Goal: Task Accomplishment & Management: Use online tool/utility

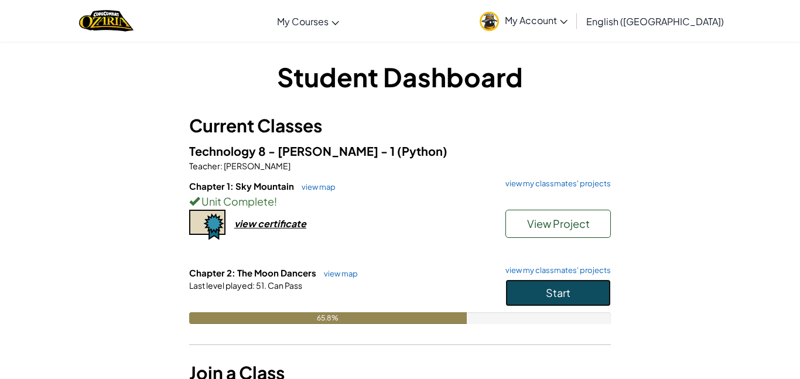
click at [577, 292] on button "Start" at bounding box center [558, 292] width 105 height 27
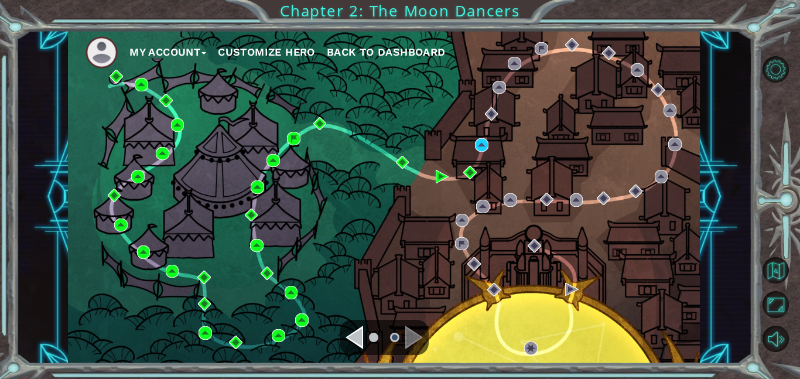
click at [414, 336] on div "Navigate to the next page" at bounding box center [414, 337] width 18 height 23
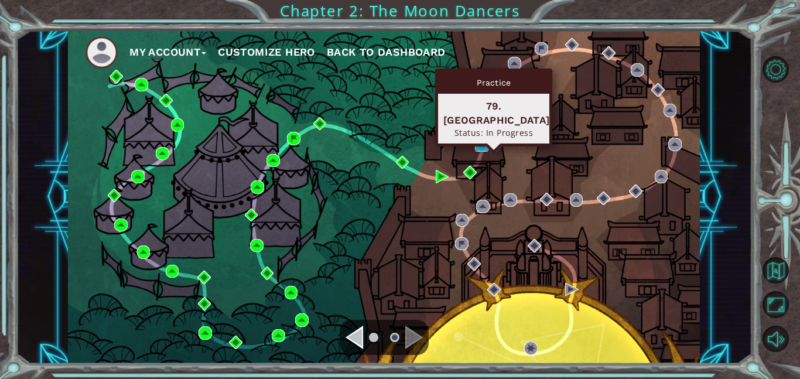
click at [482, 141] on img at bounding box center [481, 144] width 13 height 13
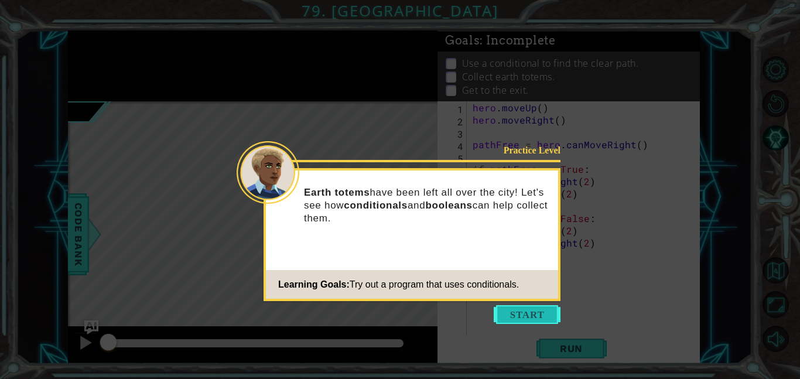
click at [538, 310] on button "Start" at bounding box center [527, 314] width 67 height 19
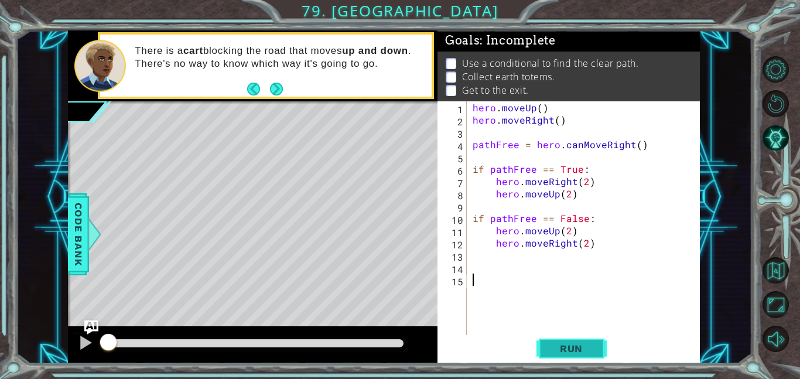
click at [581, 347] on span "Run" at bounding box center [571, 349] width 46 height 12
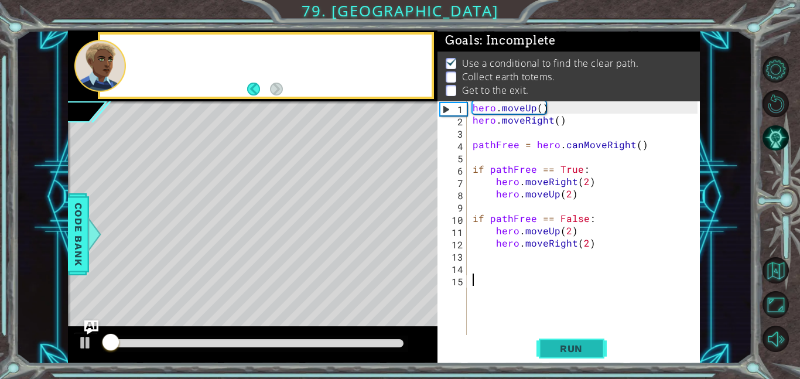
scroll to position [1, 0]
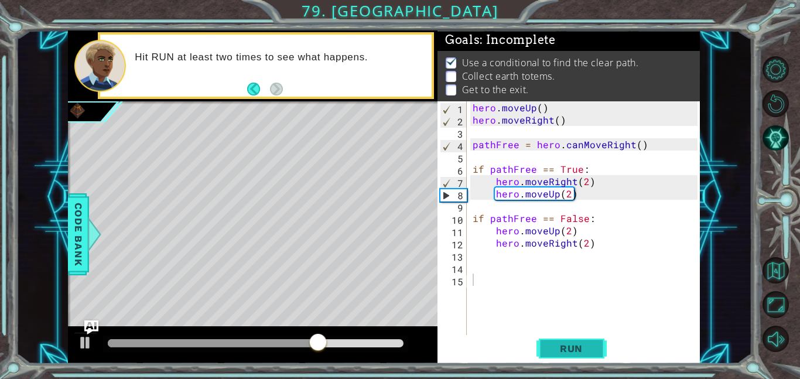
click at [581, 347] on span "Run" at bounding box center [571, 349] width 46 height 12
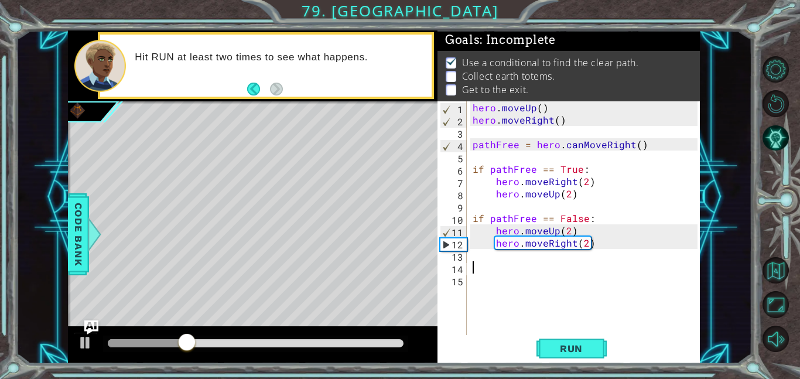
click at [472, 266] on div "hero . moveUp ( ) hero . moveRight ( ) pathFree = hero . canMoveRight ( ) if pa…" at bounding box center [586, 230] width 233 height 258
click at [504, 273] on div "hero . moveUp ( ) hero . moveRight ( ) pathFree = hero . canMoveRight ( ) if pa…" at bounding box center [586, 230] width 233 height 258
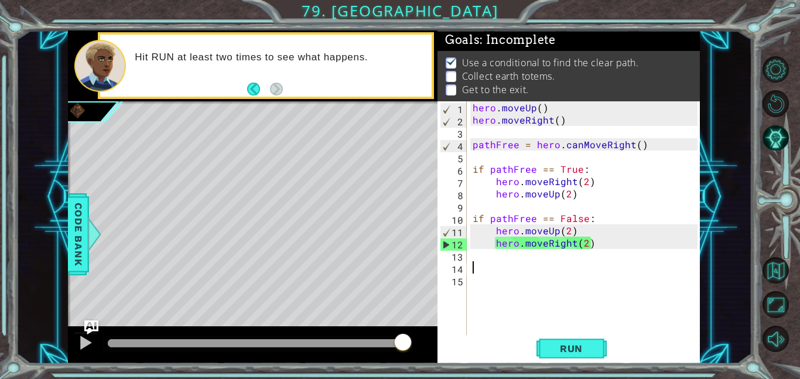
click at [473, 256] on div "hero . moveUp ( ) hero . moveRight ( ) pathFree = hero . canMoveRight ( ) if pa…" at bounding box center [586, 230] width 233 height 258
type textarea "h"
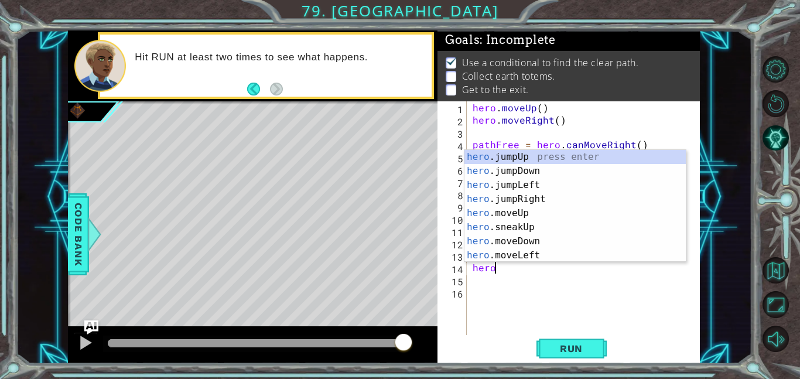
scroll to position [0, 1]
click at [601, 202] on div "hero.m oveUp press enter hero.m oveDown press enter hero.m oveLeft press enter …" at bounding box center [575, 220] width 221 height 141
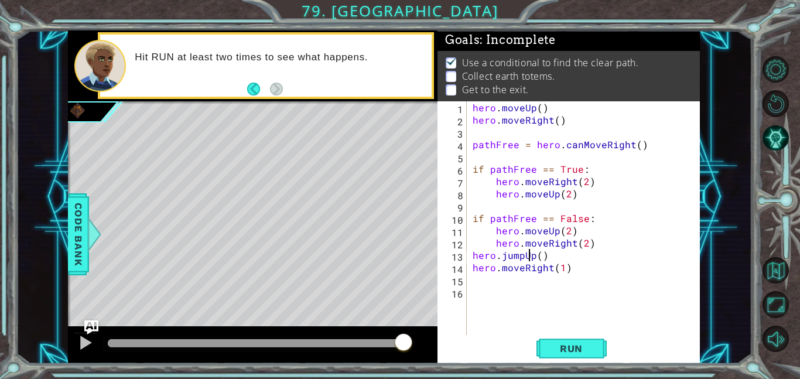
click at [528, 254] on div "hero . moveUp ( ) hero . moveRight ( ) pathFree = hero . canMoveRight ( ) if pa…" at bounding box center [586, 230] width 233 height 258
click at [531, 255] on div "hero . moveUp ( ) hero . moveRight ( ) pathFree = hero . canMoveRight ( ) if pa…" at bounding box center [586, 230] width 233 height 258
click at [527, 258] on div "hero . moveUp ( ) hero . moveRight ( ) pathFree = hero . canMoveRight ( ) if pa…" at bounding box center [586, 230] width 233 height 258
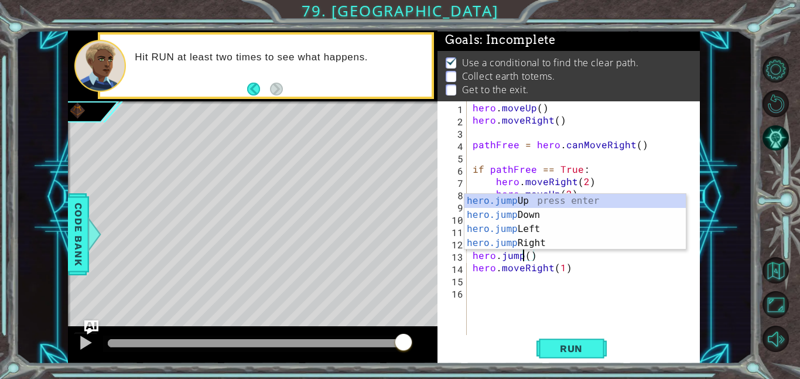
scroll to position [0, 4]
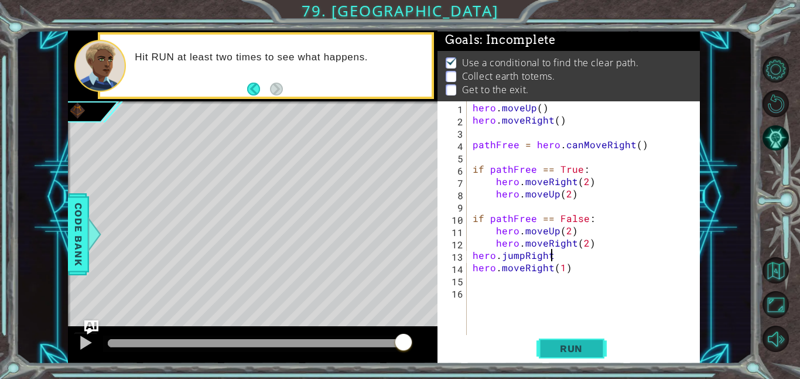
click at [569, 349] on span "Run" at bounding box center [571, 349] width 46 height 12
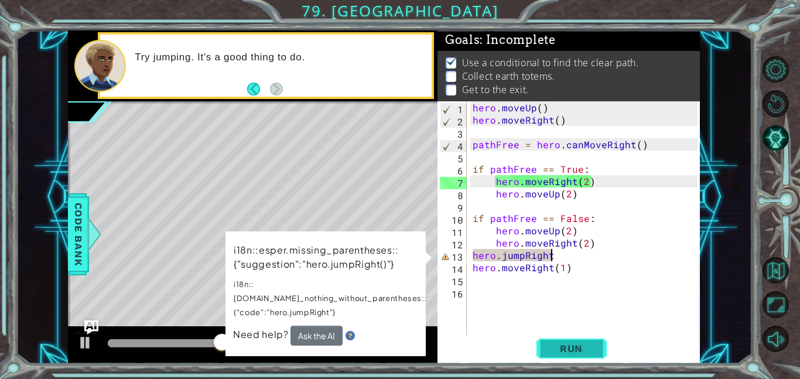
scroll to position [0, 5]
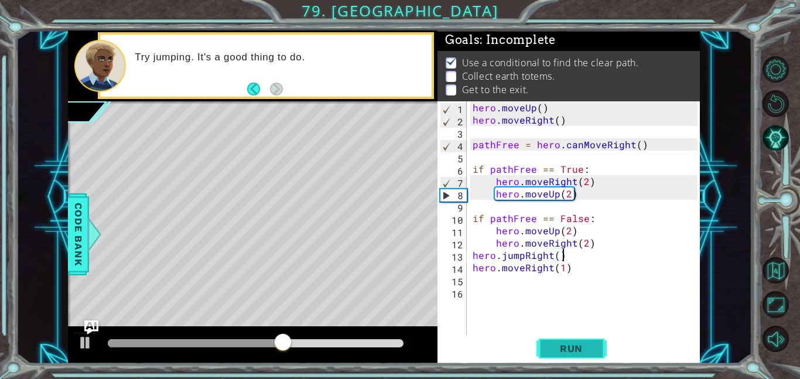
type textarea "hero.jumpRight()"
click at [585, 360] on button "Run" at bounding box center [572, 348] width 70 height 26
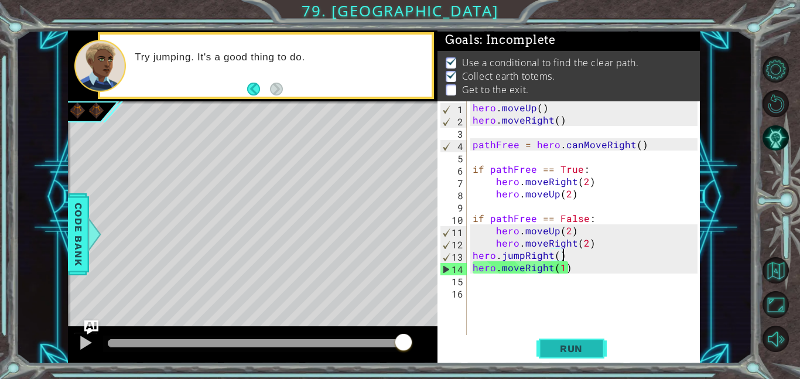
click at [568, 344] on span "Run" at bounding box center [571, 349] width 46 height 12
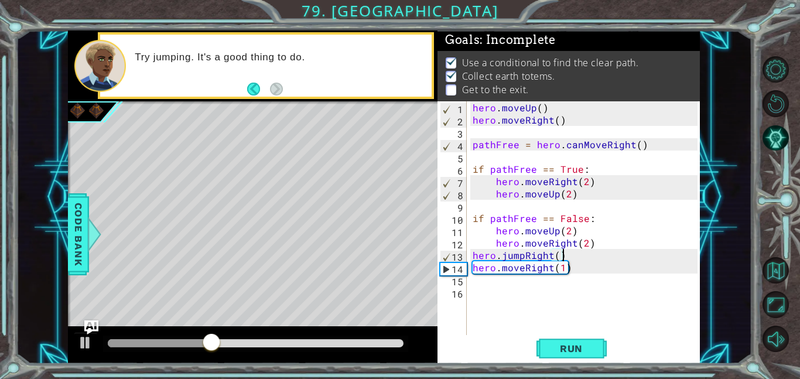
click at [537, 282] on div "hero . moveUp ( ) hero . moveRight ( ) pathFree = hero . canMoveRight ( ) if pa…" at bounding box center [586, 230] width 233 height 258
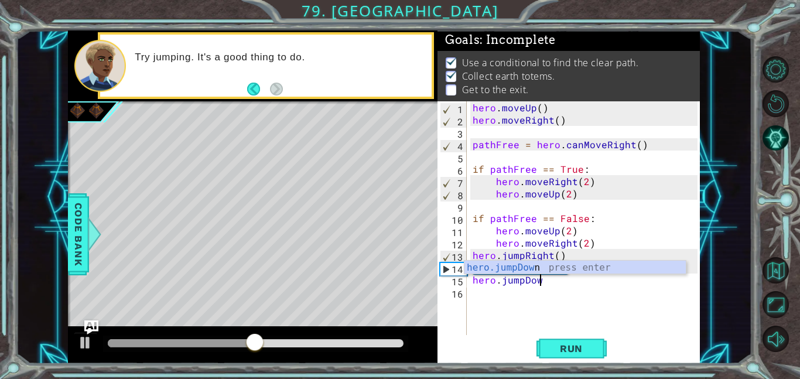
scroll to position [0, 4]
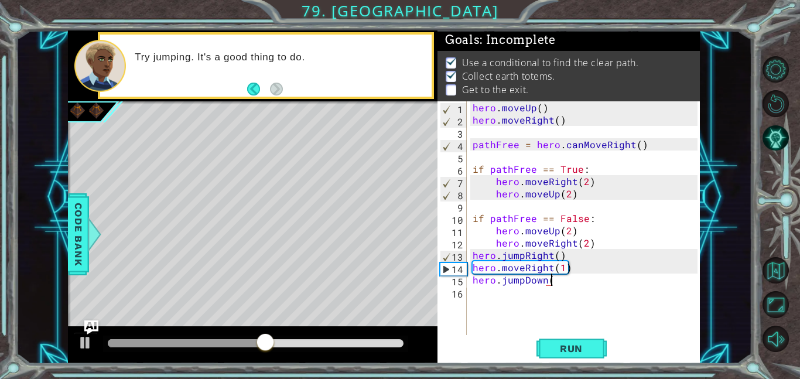
type textarea "hero.jumpDown()"
click at [550, 298] on div "hero . moveUp ( ) hero . moveRight ( ) pathFree = hero . canMoveRight ( ) if pa…" at bounding box center [586, 230] width 233 height 258
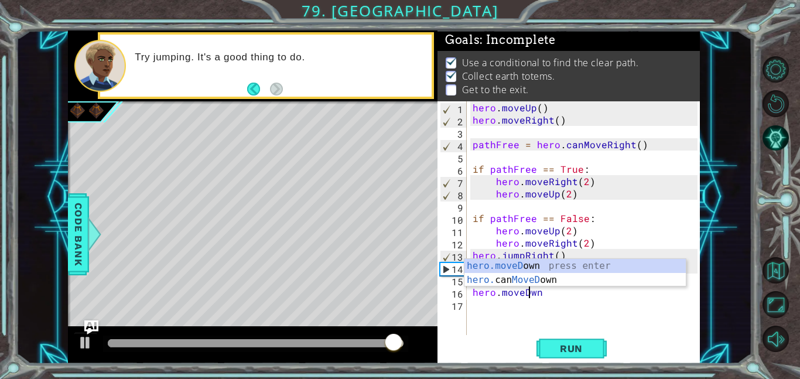
scroll to position [0, 4]
click at [564, 294] on div "hero . moveUp ( ) hero . moveRight ( ) pathFree = hero . canMoveRight ( ) if pa…" at bounding box center [586, 230] width 233 height 258
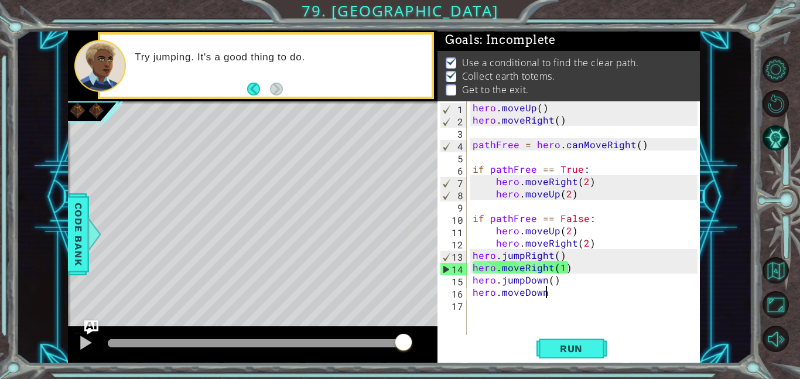
scroll to position [0, 5]
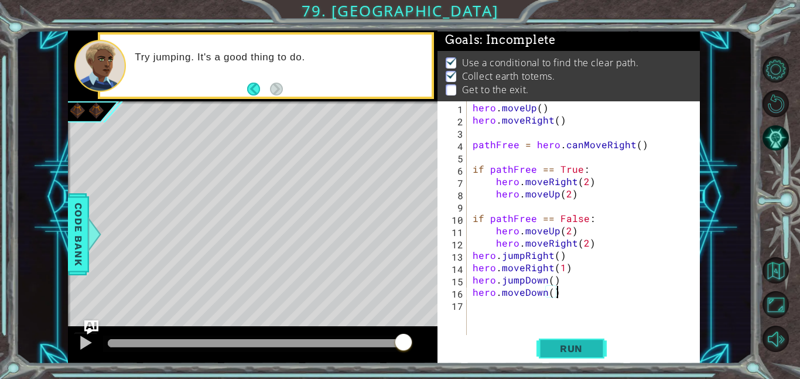
type textarea "hero.moveDown()"
click at [574, 342] on button "Run" at bounding box center [572, 348] width 70 height 26
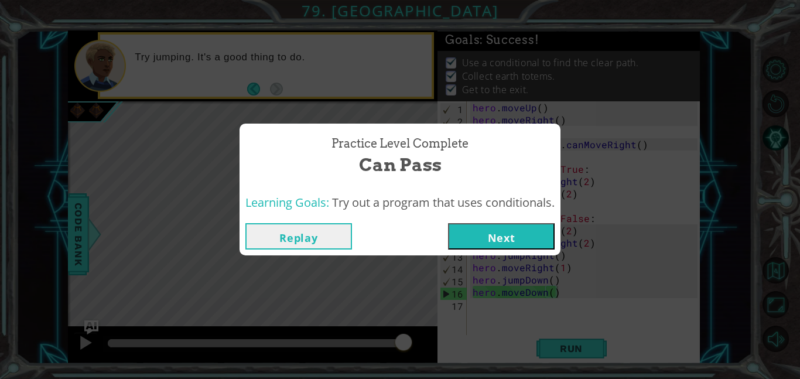
click at [512, 235] on button "Next" at bounding box center [501, 236] width 107 height 26
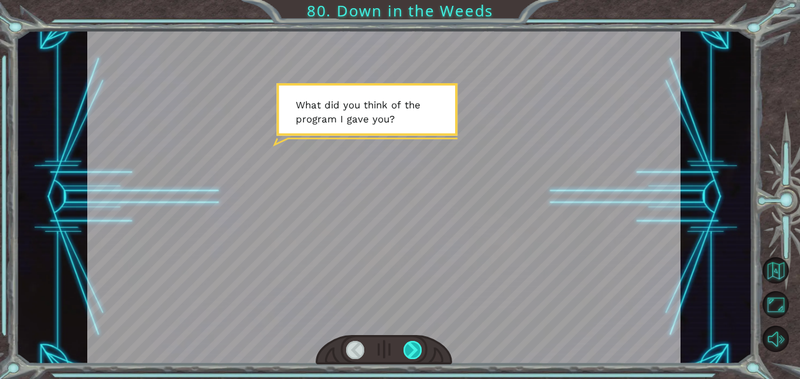
click at [413, 352] on div at bounding box center [413, 350] width 19 height 18
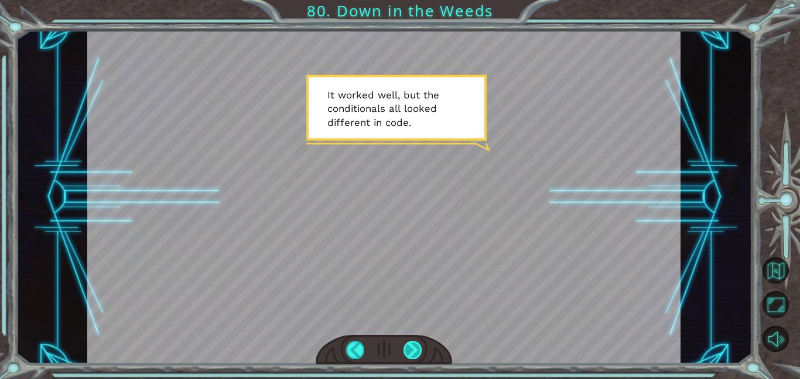
click at [415, 356] on div at bounding box center [413, 350] width 19 height 18
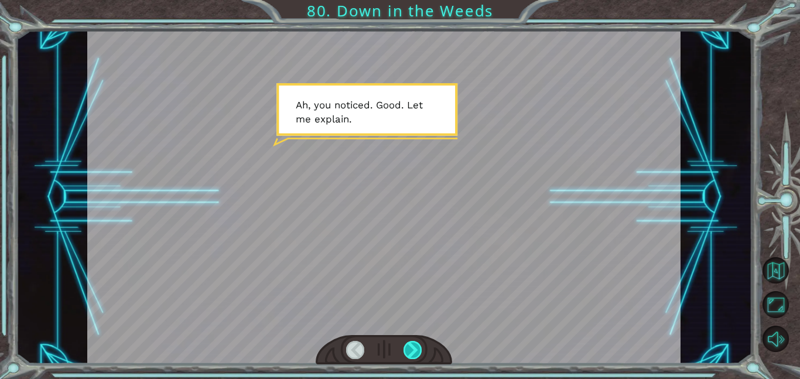
click at [415, 356] on div at bounding box center [413, 350] width 19 height 18
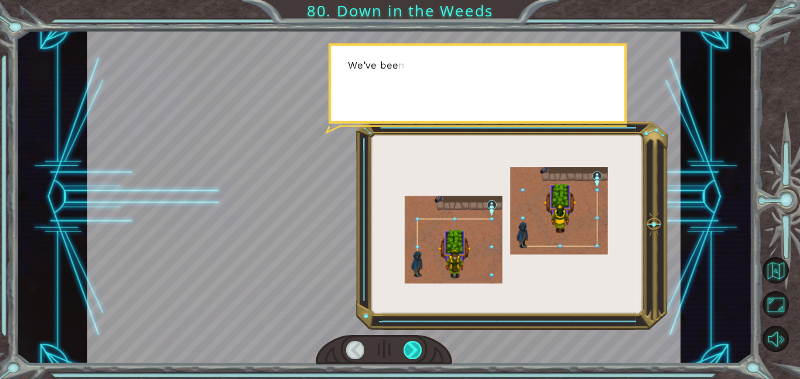
click at [415, 356] on div at bounding box center [413, 350] width 19 height 18
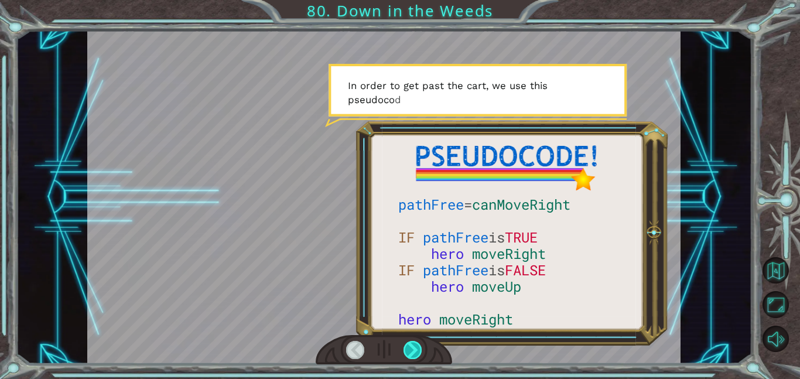
click at [415, 356] on div at bounding box center [413, 350] width 19 height 18
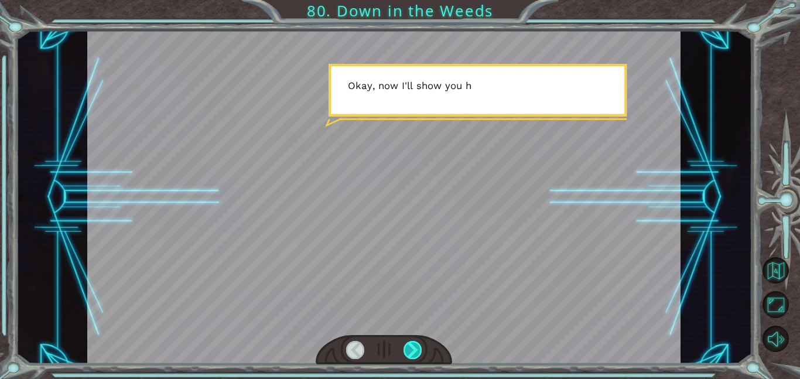
click at [415, 356] on div at bounding box center [413, 350] width 19 height 18
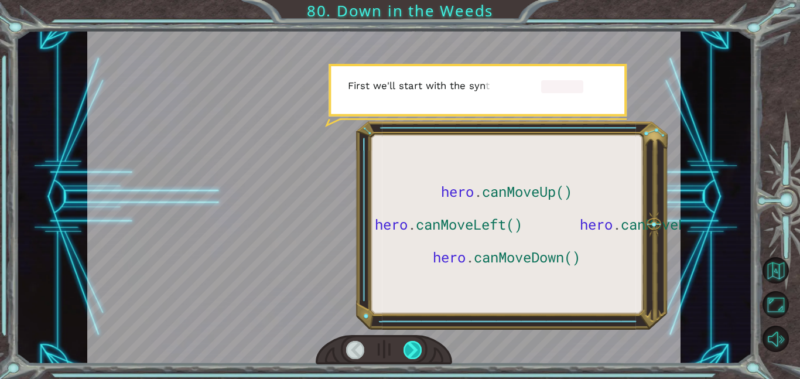
click at [415, 356] on div at bounding box center [413, 350] width 19 height 18
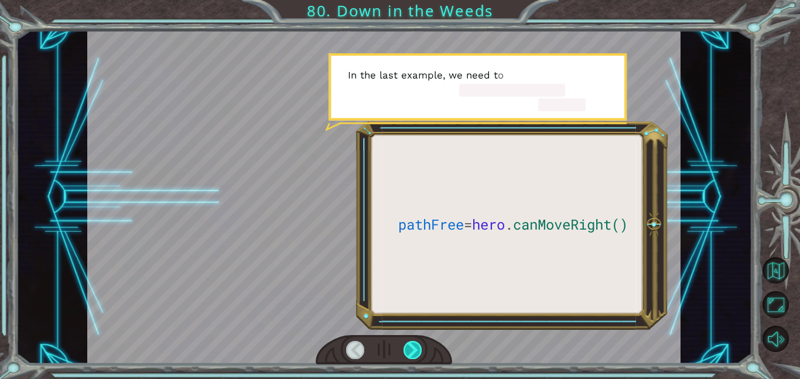
click at [415, 356] on div at bounding box center [413, 350] width 19 height 18
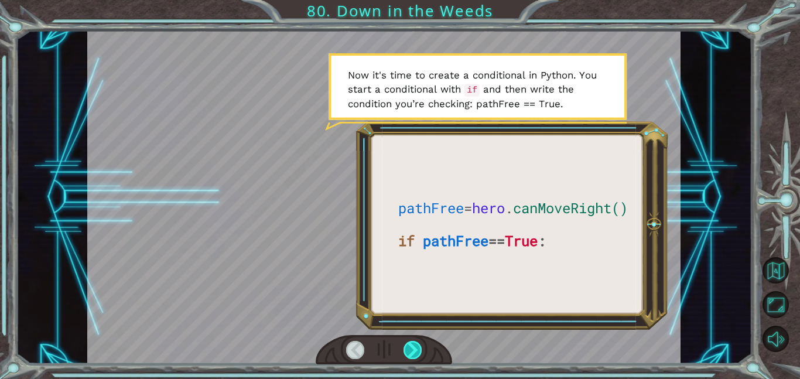
click at [415, 356] on div at bounding box center [413, 350] width 19 height 18
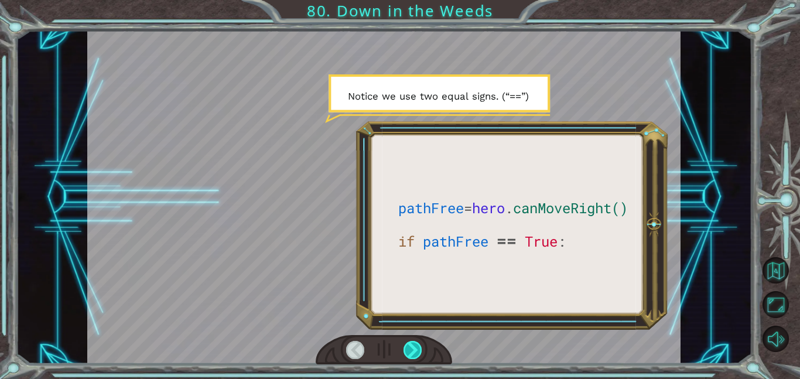
click at [415, 356] on div at bounding box center [413, 350] width 19 height 18
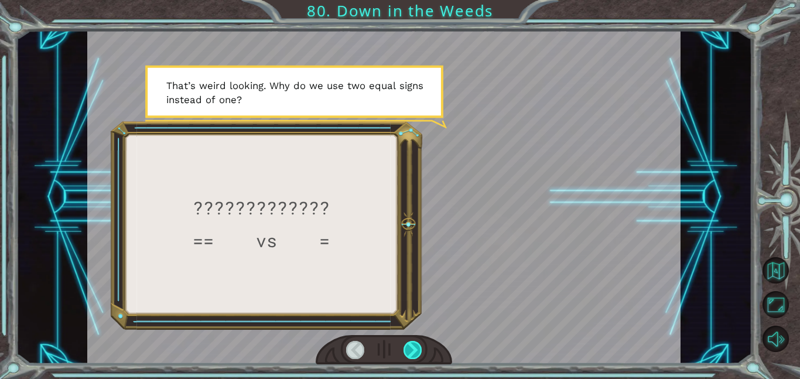
click at [415, 356] on div at bounding box center [413, 350] width 19 height 18
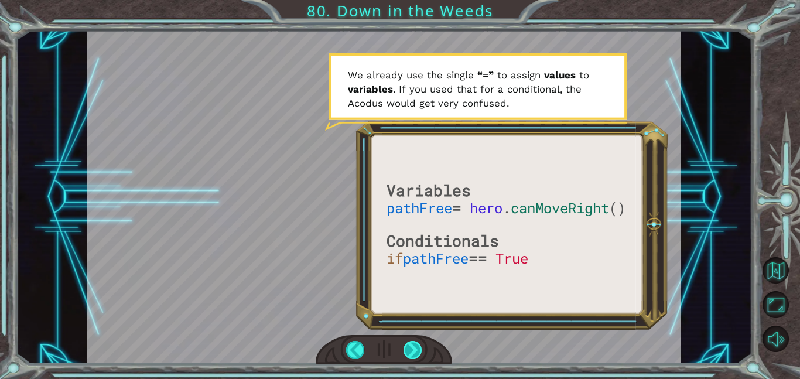
click at [415, 356] on div at bounding box center [413, 350] width 19 height 18
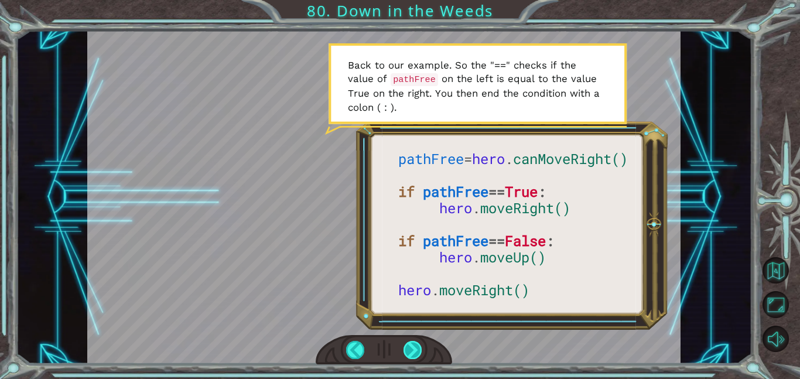
click at [415, 356] on div at bounding box center [413, 350] width 19 height 18
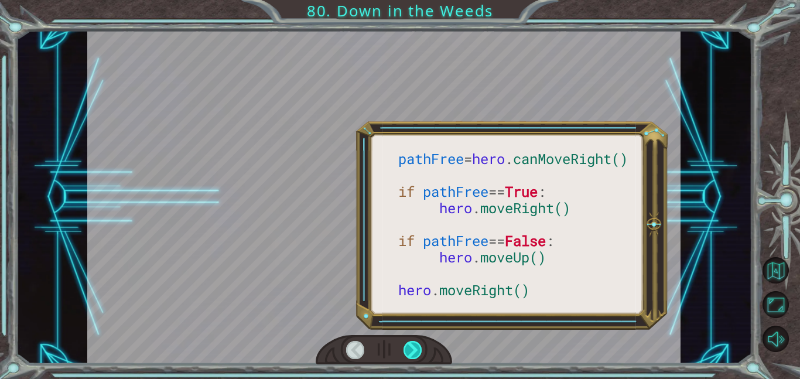
click at [415, 356] on div at bounding box center [413, 350] width 19 height 18
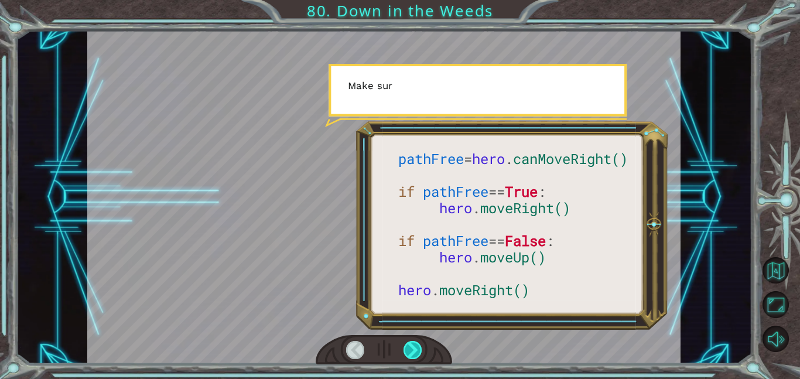
click at [415, 356] on div at bounding box center [413, 350] width 19 height 18
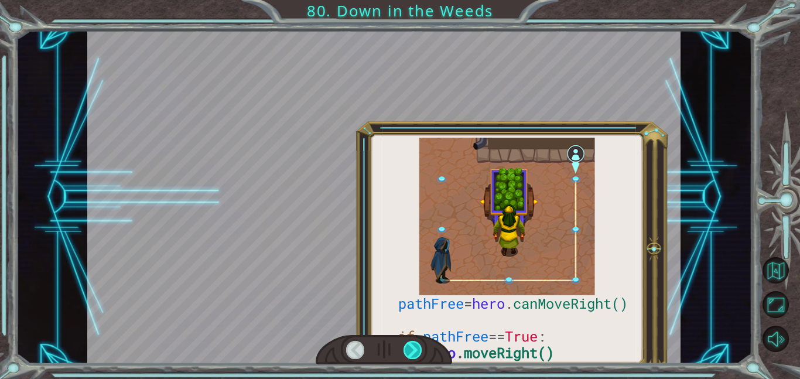
click at [415, 356] on div at bounding box center [413, 350] width 19 height 18
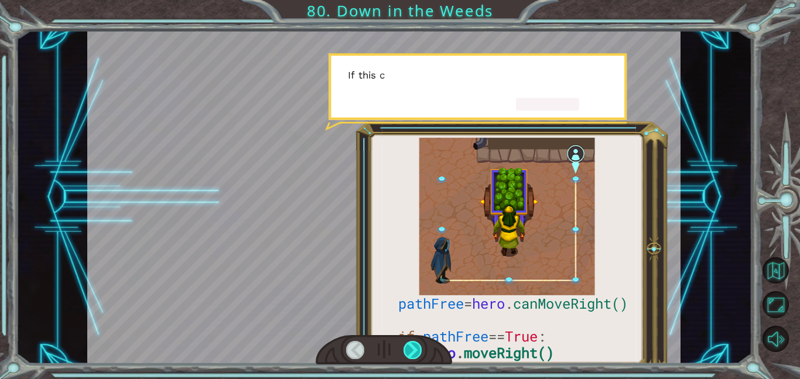
click at [415, 356] on div at bounding box center [413, 350] width 19 height 18
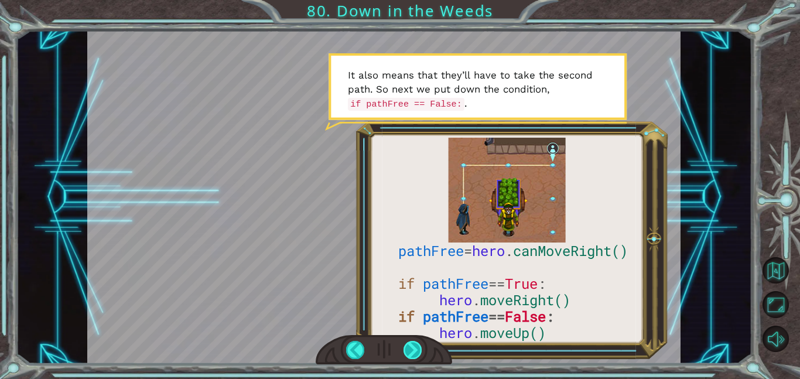
click at [415, 346] on div at bounding box center [413, 350] width 19 height 18
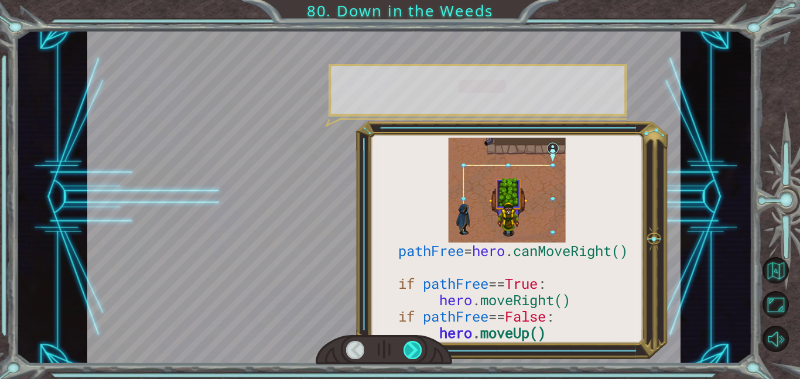
click at [415, 346] on div at bounding box center [413, 350] width 19 height 18
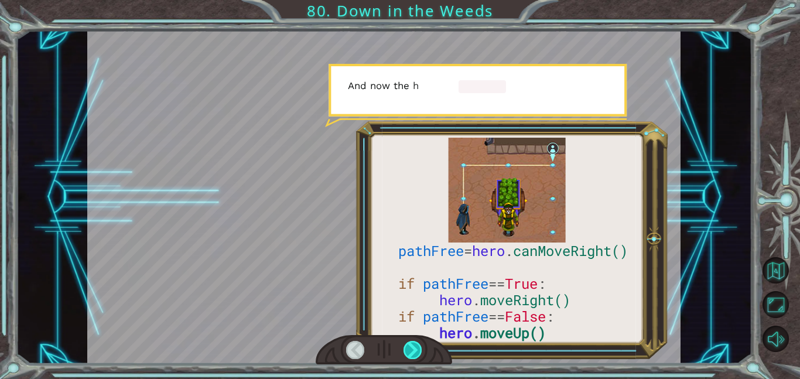
click at [415, 346] on div at bounding box center [413, 350] width 19 height 18
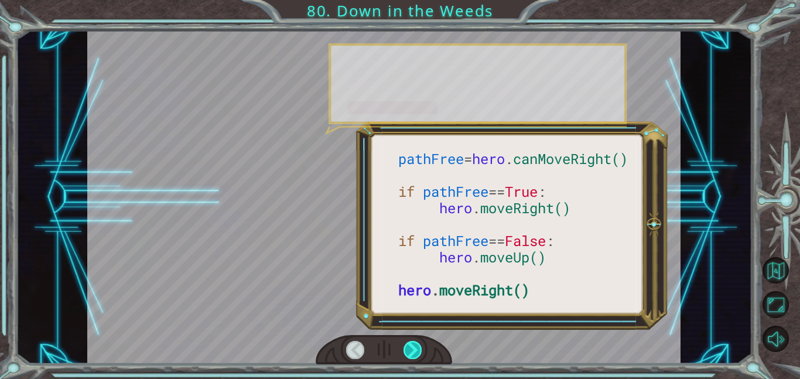
click at [415, 346] on div at bounding box center [413, 350] width 19 height 18
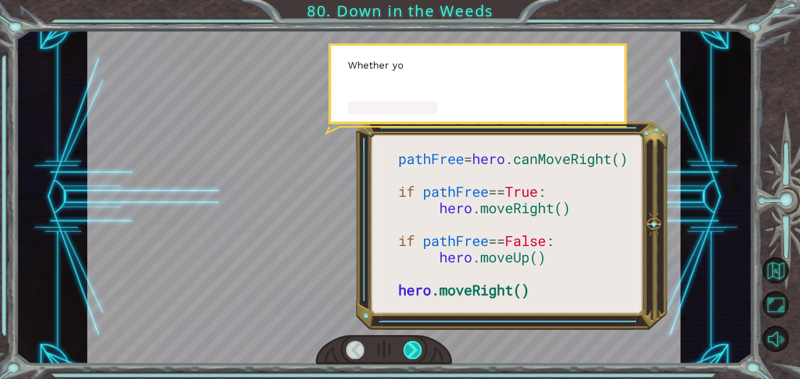
click at [415, 346] on div at bounding box center [413, 350] width 19 height 18
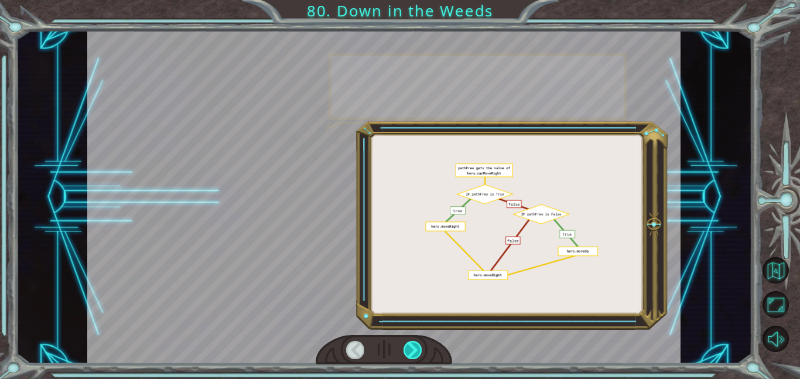
click at [415, 346] on div at bounding box center [413, 350] width 19 height 18
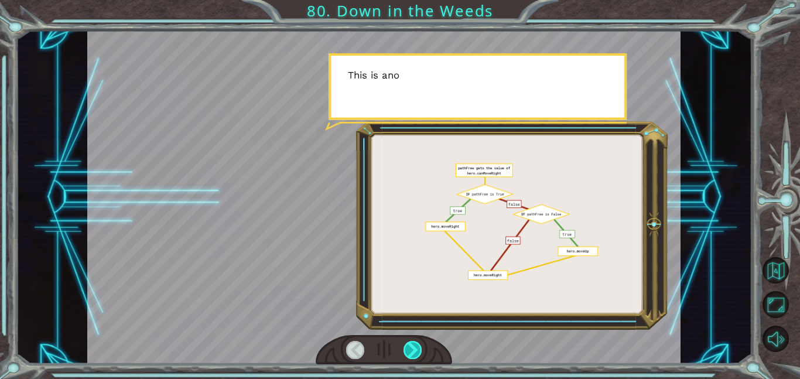
click at [415, 346] on div at bounding box center [413, 350] width 19 height 18
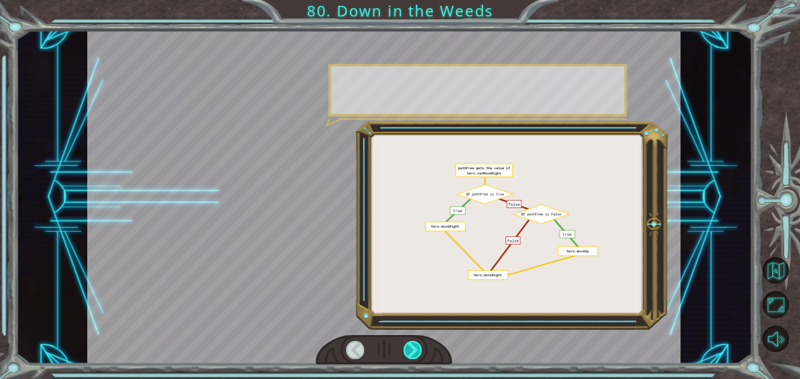
click at [415, 346] on div at bounding box center [413, 350] width 19 height 18
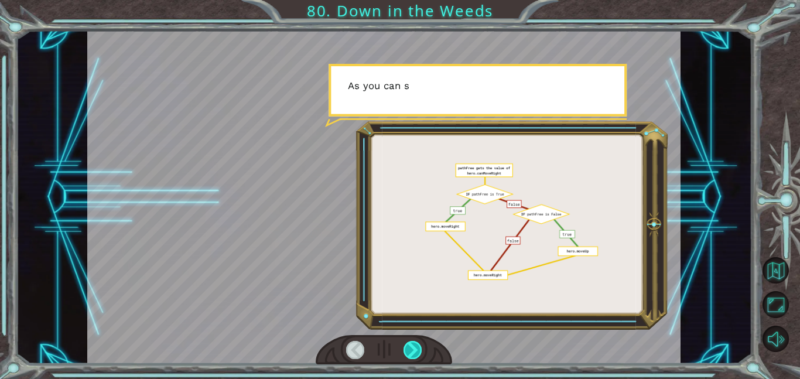
click at [415, 346] on div at bounding box center [413, 350] width 19 height 18
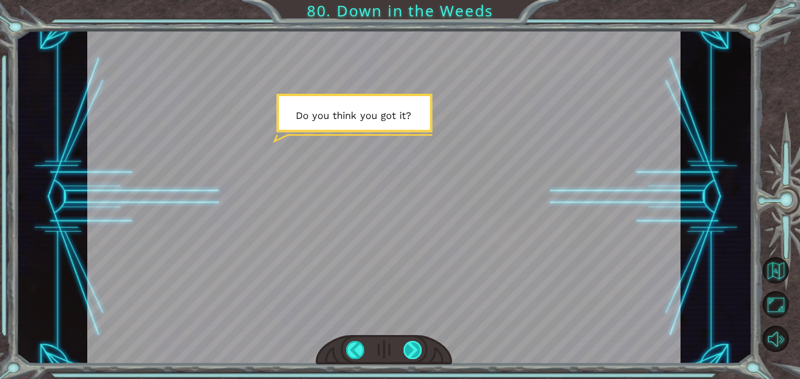
click at [415, 346] on div at bounding box center [413, 350] width 19 height 18
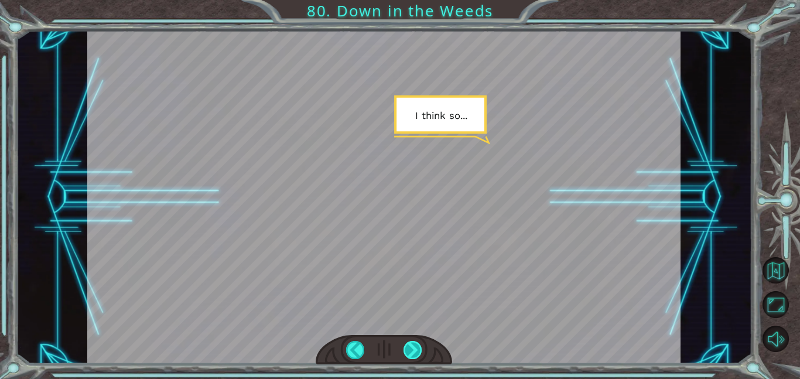
click at [419, 343] on div at bounding box center [413, 350] width 19 height 18
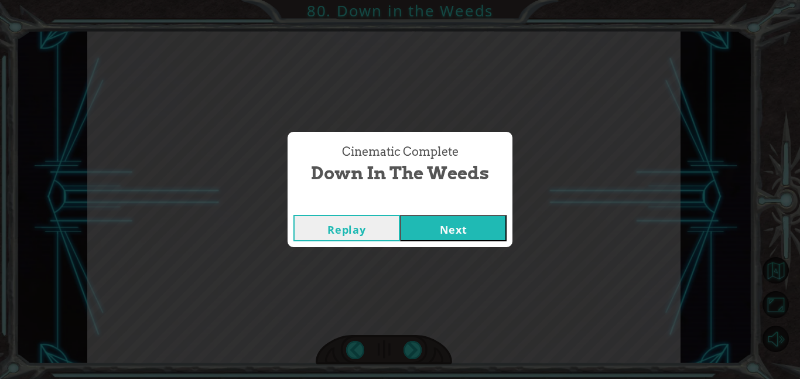
click at [428, 238] on button "Next" at bounding box center [453, 228] width 107 height 26
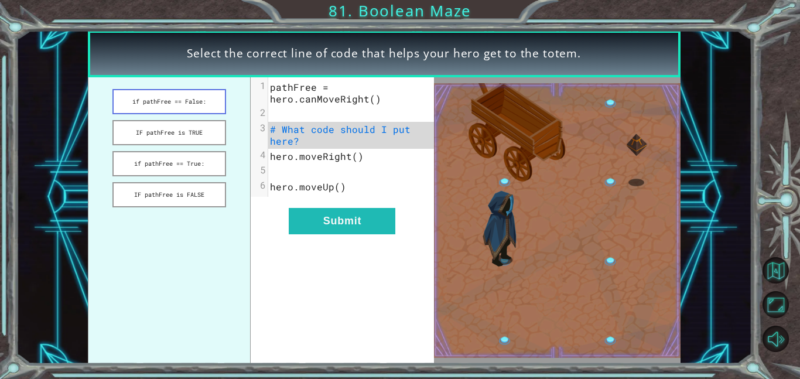
click at [188, 100] on button "if pathFree == False:" at bounding box center [169, 101] width 114 height 25
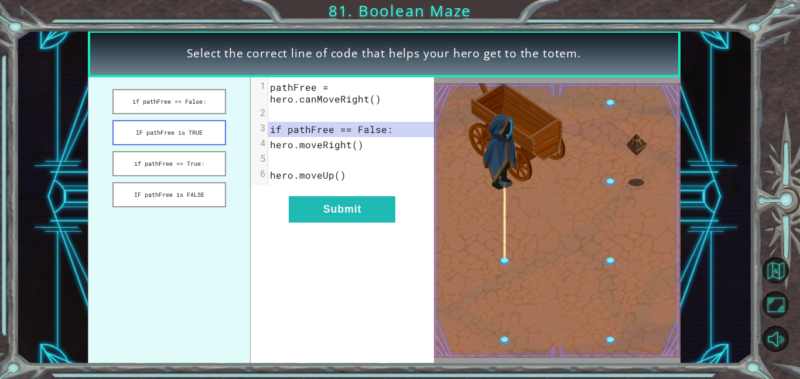
click at [192, 135] on button "IF pathFree is TRUE" at bounding box center [169, 132] width 114 height 25
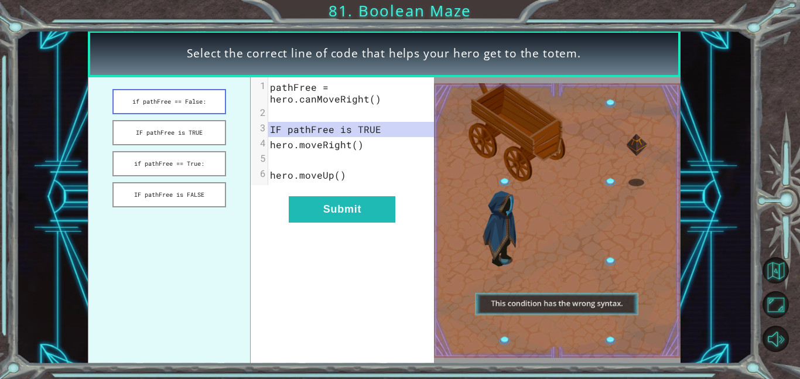
click at [196, 107] on button "if pathFree == False:" at bounding box center [169, 101] width 114 height 25
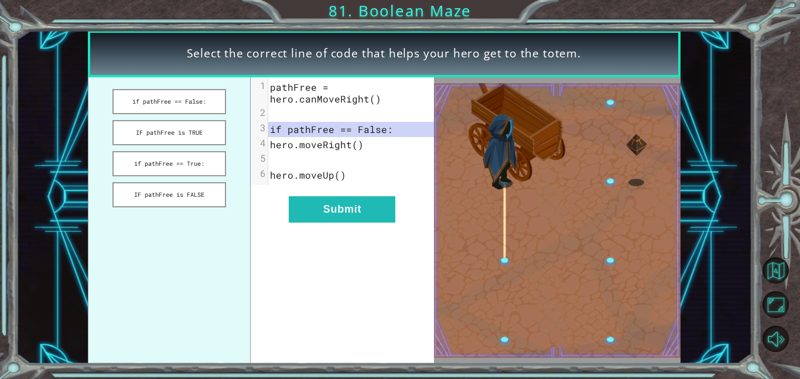
click at [360, 226] on div "xxxxxxxxxx 6 1 pathFree = hero.canMoveRight() 2 ​ 3 if pathFree == False: 4 her…" at bounding box center [342, 220] width 183 height 286
click at [351, 216] on button "Submit" at bounding box center [342, 209] width 107 height 26
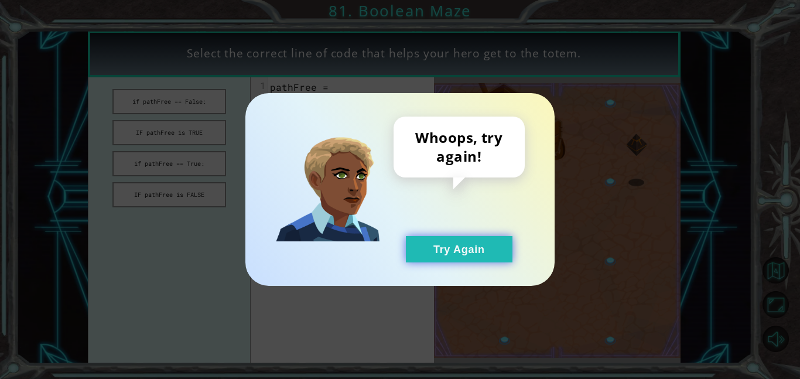
click at [484, 238] on button "Try Again" at bounding box center [459, 249] width 107 height 26
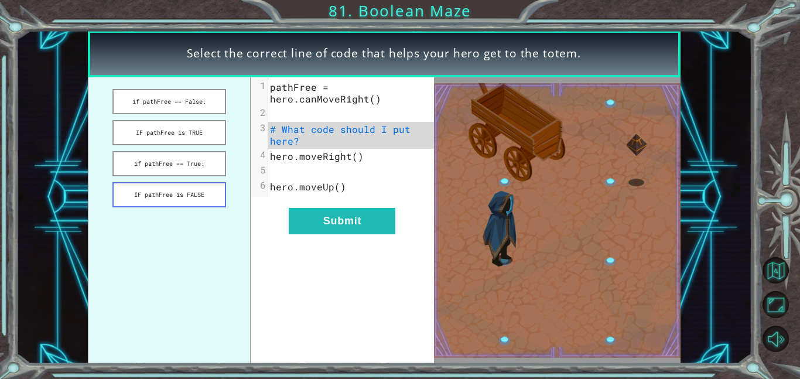
click at [156, 185] on button "IF pathFree is FALSE" at bounding box center [169, 194] width 114 height 25
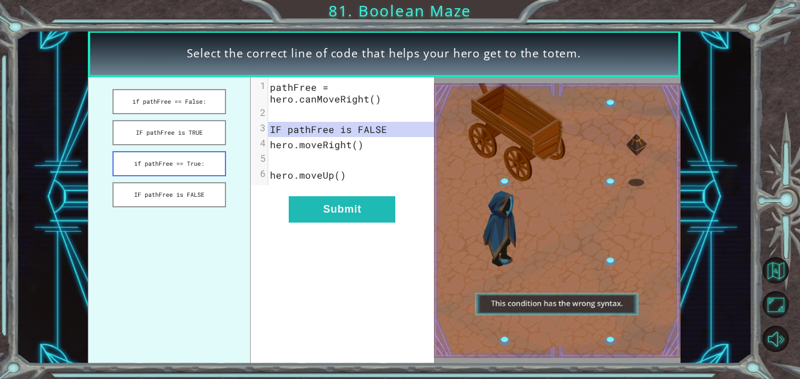
click at [161, 169] on button "if pathFree == True:" at bounding box center [169, 163] width 114 height 25
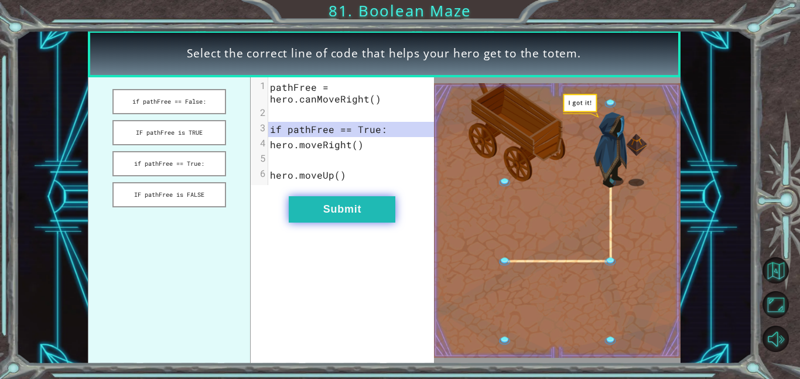
click at [340, 209] on button "Submit" at bounding box center [342, 209] width 107 height 26
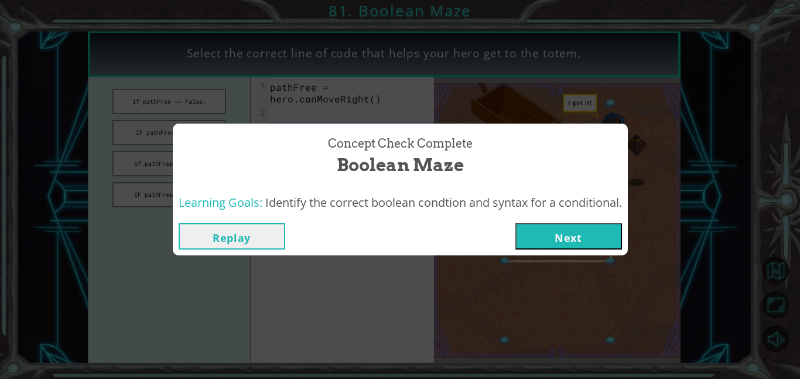
click at [612, 233] on button "Next" at bounding box center [569, 236] width 107 height 26
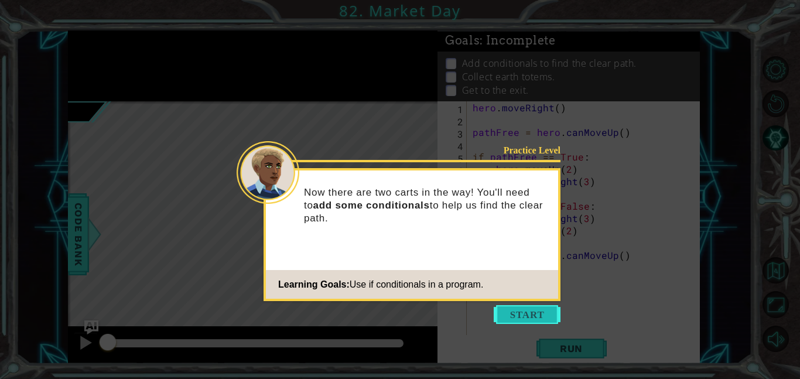
click at [534, 310] on button "Start" at bounding box center [527, 314] width 67 height 19
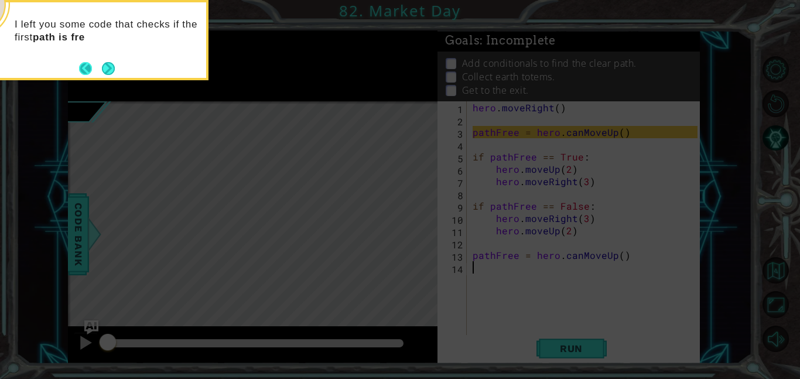
click at [99, 62] on button "Back" at bounding box center [90, 68] width 23 height 13
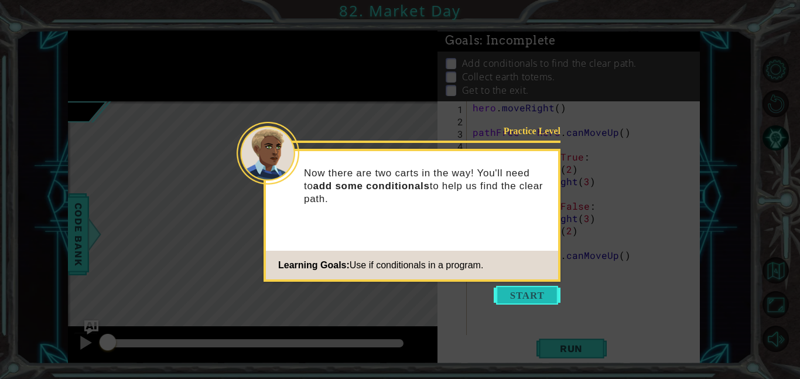
click at [531, 298] on button "Start" at bounding box center [527, 295] width 67 height 19
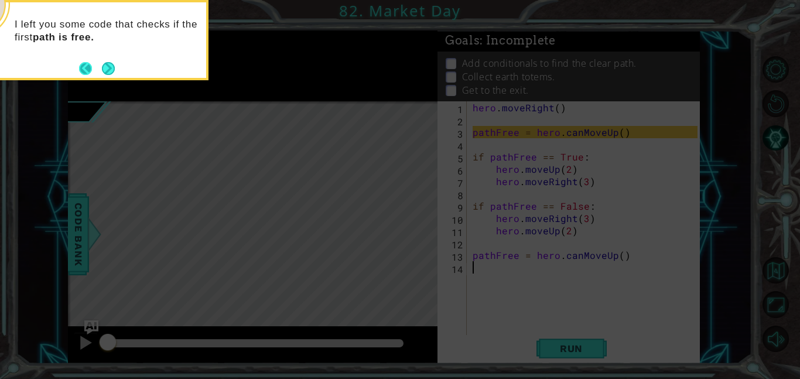
click at [91, 69] on button "Back" at bounding box center [90, 68] width 23 height 13
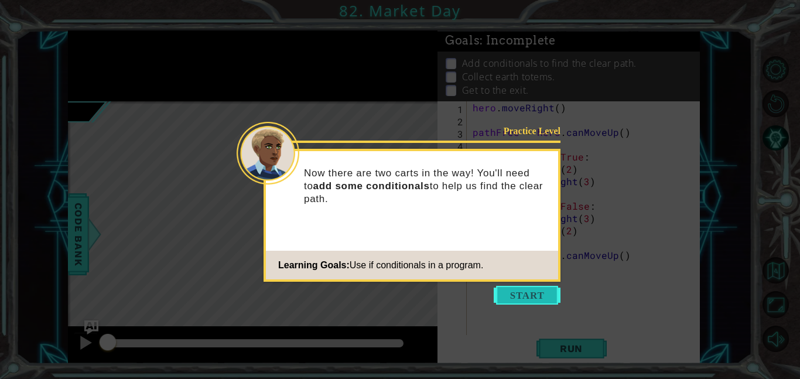
click at [520, 294] on button "Start" at bounding box center [527, 295] width 67 height 19
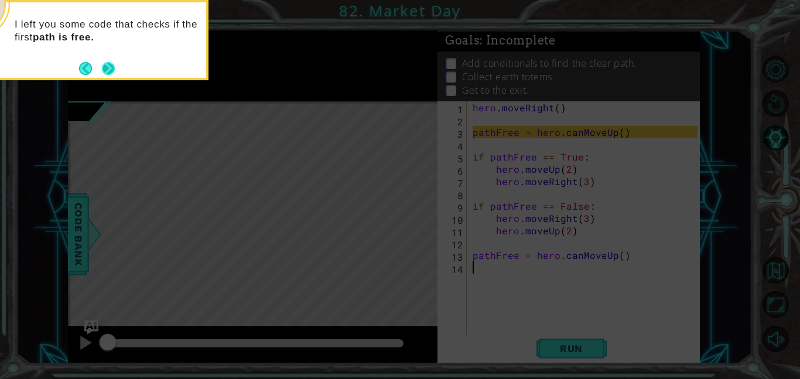
click at [102, 66] on button "Next" at bounding box center [108, 68] width 13 height 13
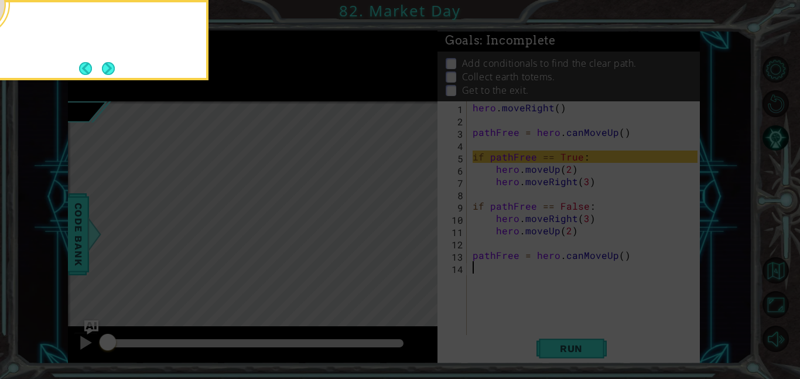
click at [100, 66] on button "Back" at bounding box center [90, 68] width 23 height 13
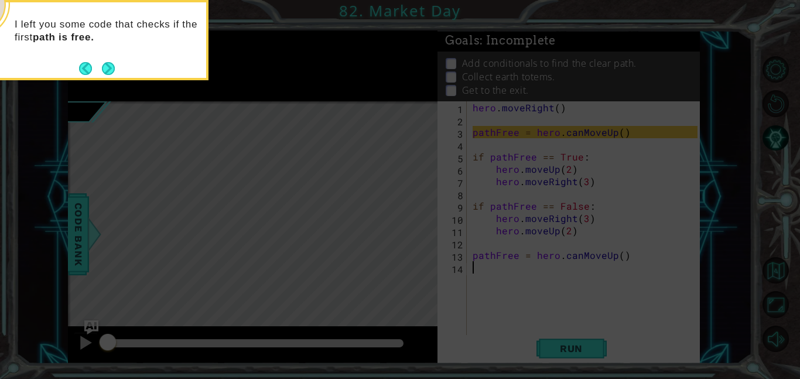
click at [102, 66] on button "Next" at bounding box center [108, 68] width 13 height 13
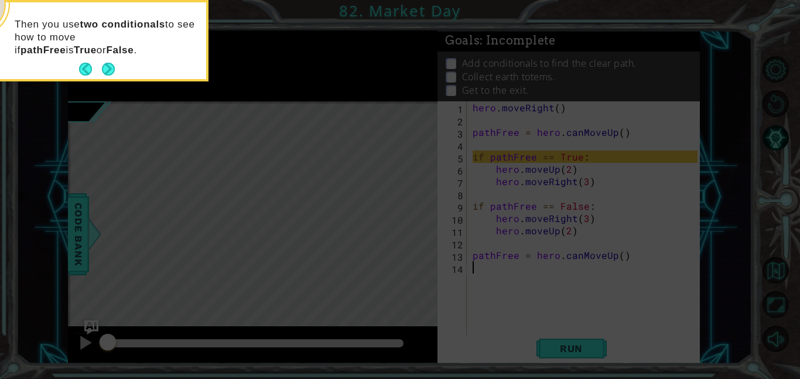
click at [102, 66] on button "Next" at bounding box center [108, 69] width 13 height 13
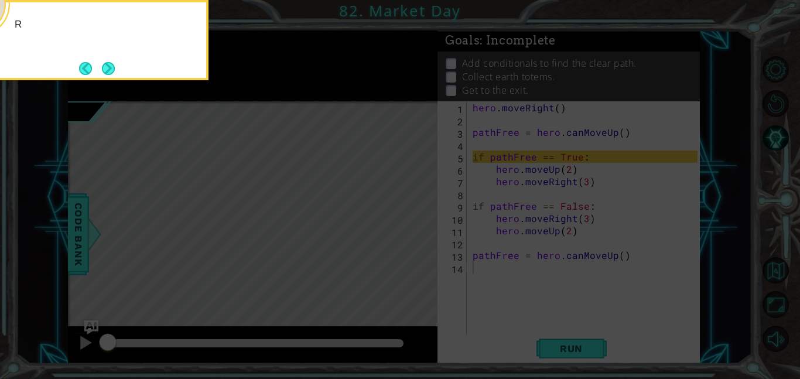
click at [102, 66] on button "Next" at bounding box center [108, 68] width 13 height 13
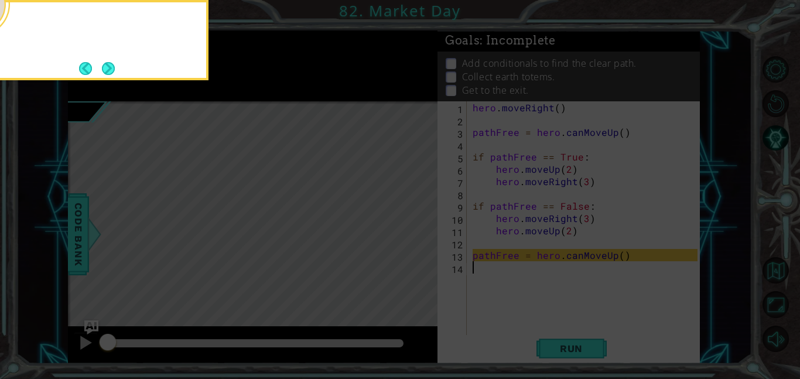
click at [102, 66] on button "Next" at bounding box center [108, 68] width 13 height 13
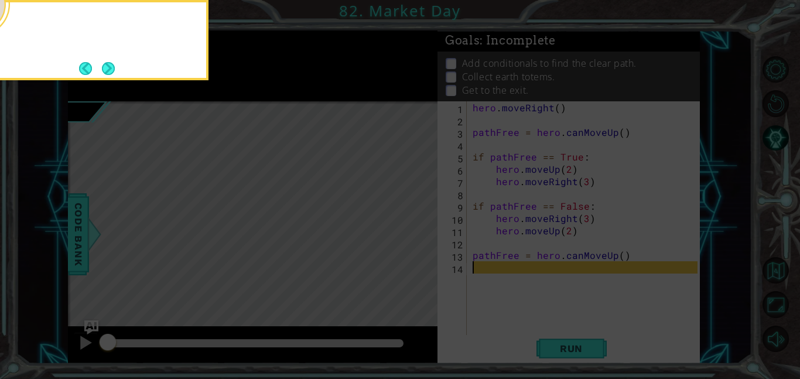
click at [100, 66] on button "Back" at bounding box center [90, 68] width 23 height 13
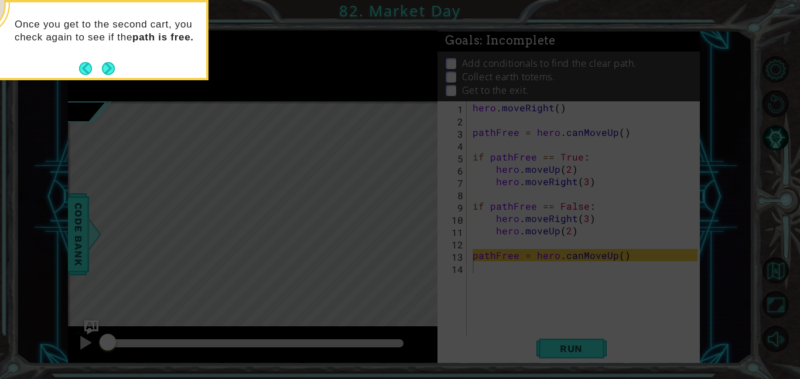
click at [100, 66] on button "Back" at bounding box center [90, 68] width 23 height 13
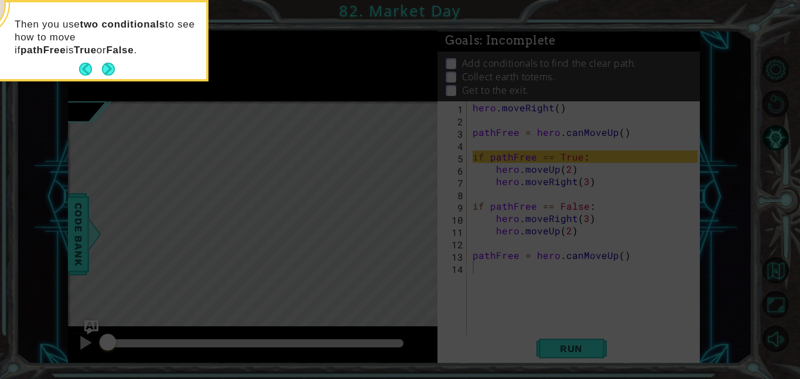
click at [100, 66] on footer at bounding box center [97, 69] width 36 height 18
click at [102, 66] on button "Next" at bounding box center [108, 69] width 13 height 13
click at [100, 66] on button "Back" at bounding box center [90, 69] width 23 height 13
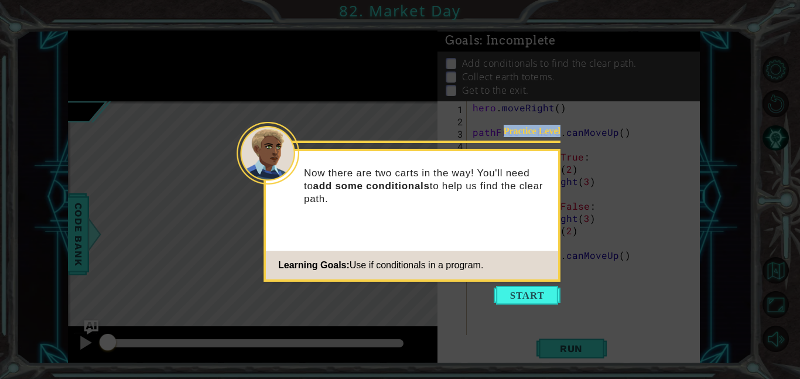
click at [100, 66] on icon at bounding box center [400, 189] width 800 height 379
click at [536, 291] on button "Start" at bounding box center [527, 295] width 67 height 19
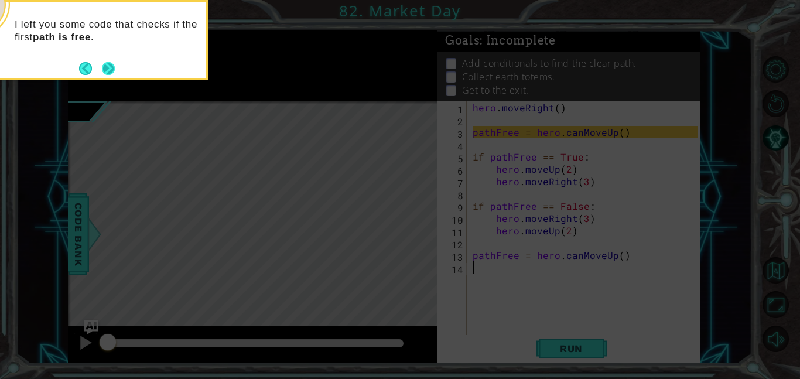
click at [112, 66] on button "Next" at bounding box center [108, 68] width 13 height 13
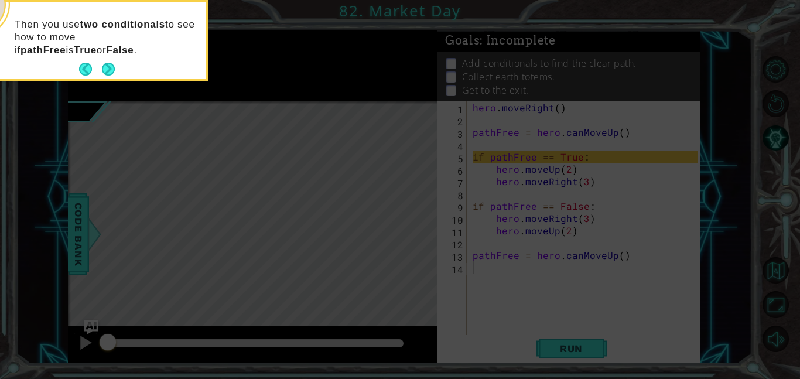
click at [112, 66] on button "Next" at bounding box center [108, 69] width 13 height 13
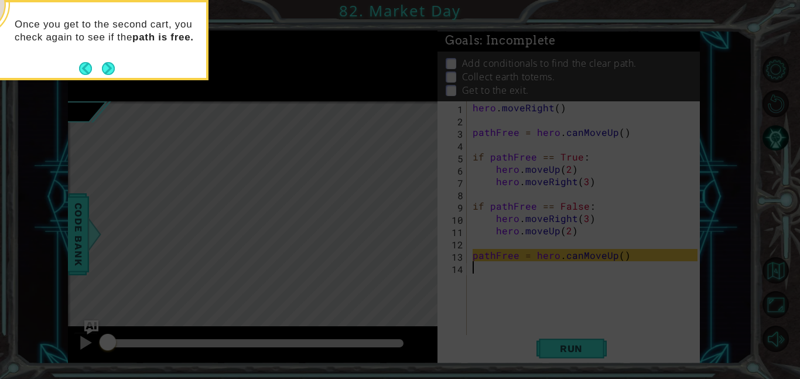
click at [112, 66] on button "Next" at bounding box center [108, 68] width 13 height 13
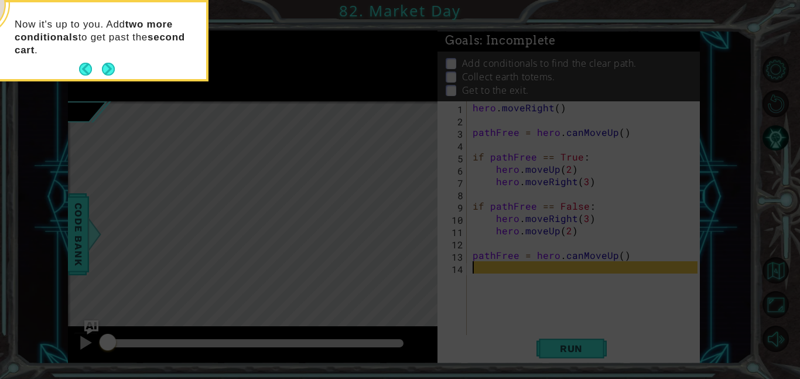
click at [112, 66] on button "Next" at bounding box center [108, 69] width 13 height 13
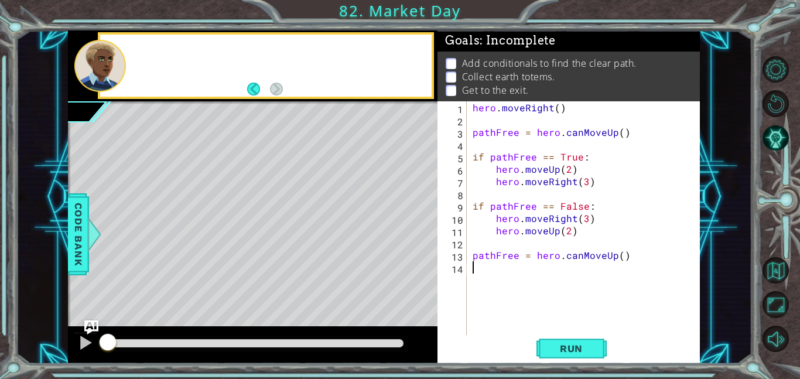
click at [112, 66] on div at bounding box center [100, 66] width 52 height 52
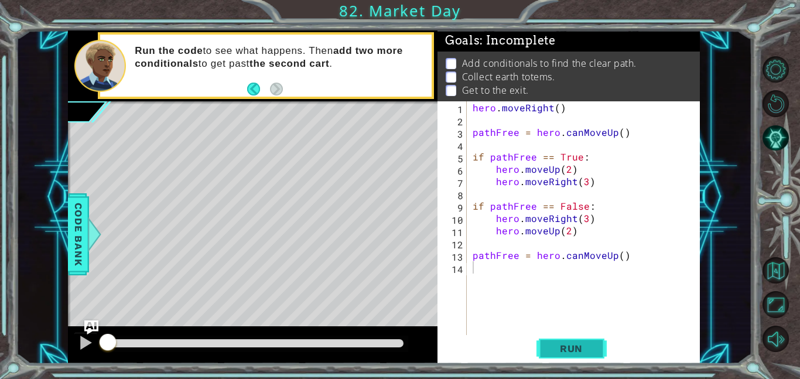
click at [572, 359] on button "Run" at bounding box center [572, 348] width 70 height 26
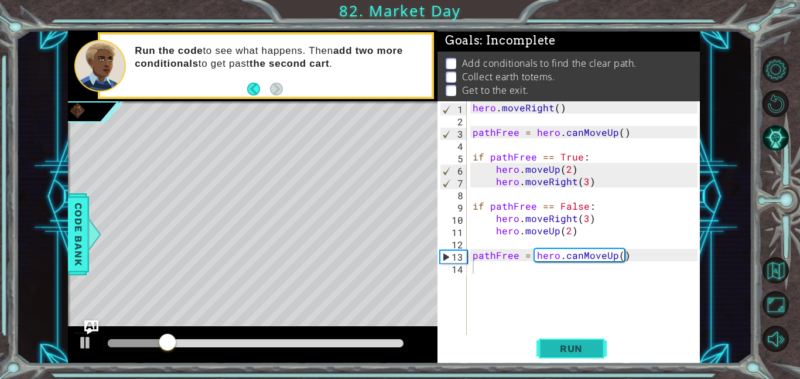
click at [572, 359] on button "Run" at bounding box center [572, 348] width 70 height 26
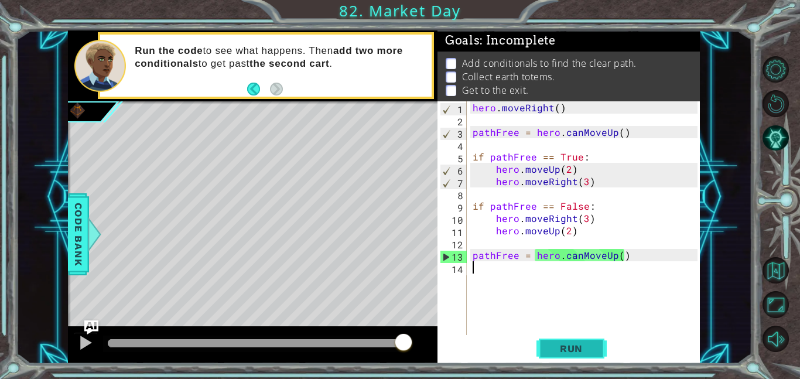
click at [558, 354] on span "Run" at bounding box center [571, 349] width 46 height 12
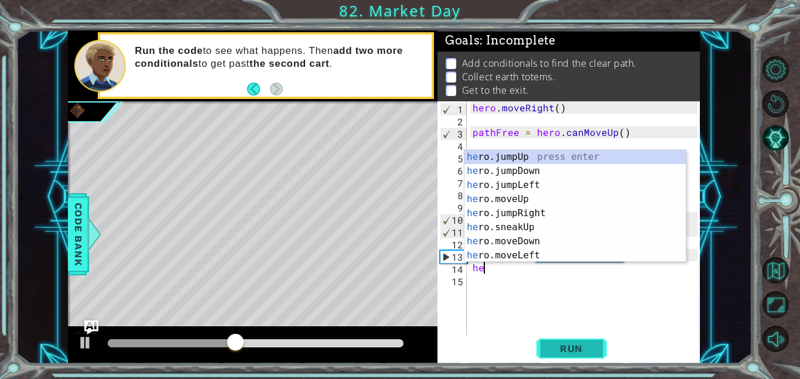
type textarea "h"
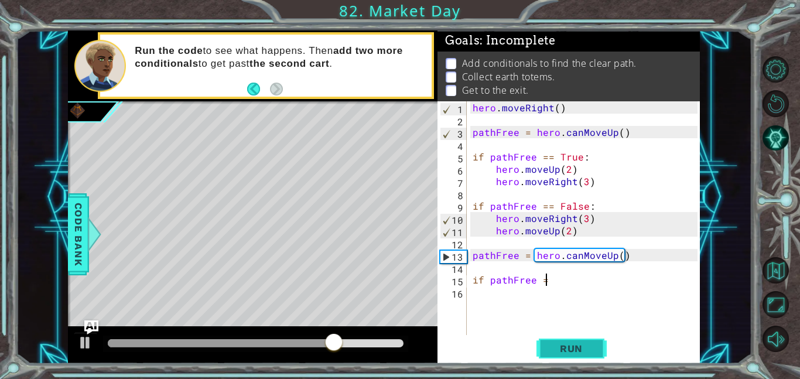
scroll to position [0, 4]
type textarea "if pathFree == True"
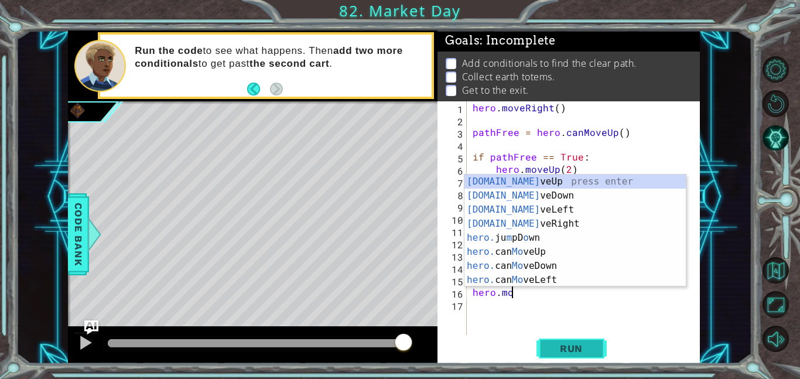
type textarea "hero.move"
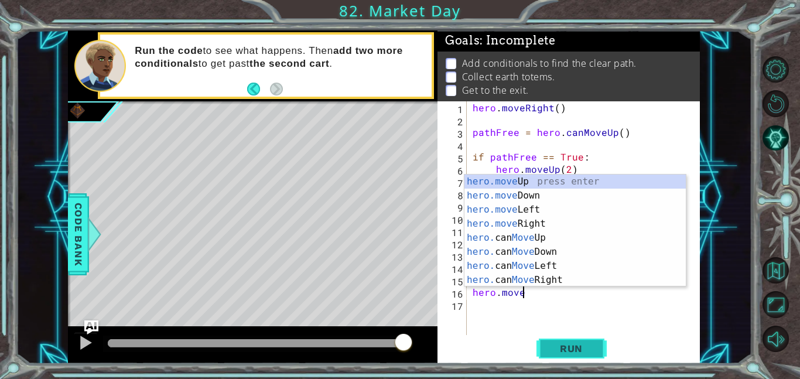
scroll to position [0, 2]
click at [578, 323] on div "hero . moveRight ( ) pathFree = hero . canMoveUp ( ) if pathFree == True : hero…" at bounding box center [586, 230] width 233 height 258
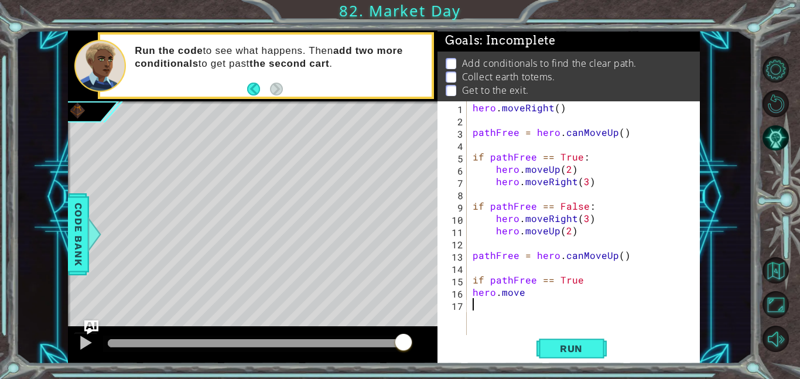
scroll to position [0, 0]
click at [559, 291] on div "hero . moveRight ( ) pathFree = hero . canMoveUp ( ) if pathFree == True : hero…" at bounding box center [586, 230] width 233 height 258
click at [471, 294] on div "hero . moveRight ( ) pathFree = hero . canMoveUp ( ) if pathFree == True : hero…" at bounding box center [586, 230] width 233 height 258
type textarea "hero.moveUp()"
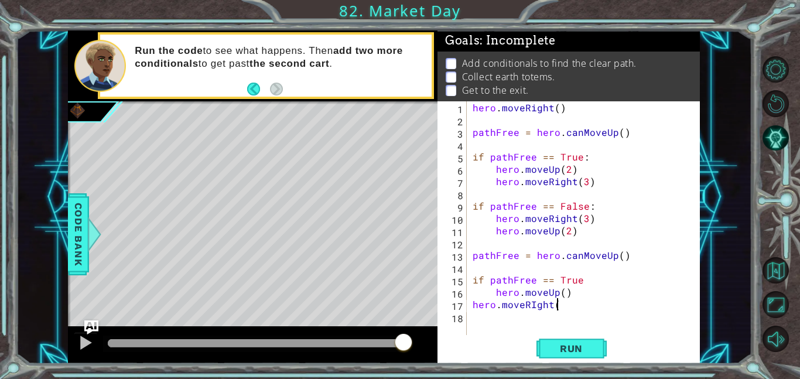
scroll to position [0, 5]
type textarea "hero.moveRight()"
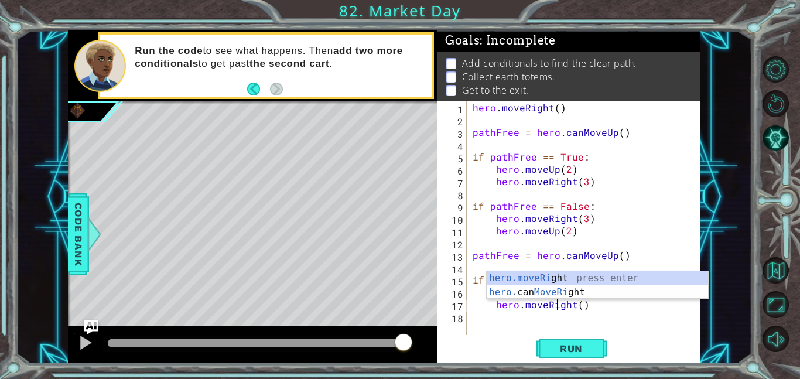
click at [483, 318] on div "hero . moveRight ( ) pathFree = hero . canMoveUp ( ) if pathFree == True : hero…" at bounding box center [586, 230] width 233 height 258
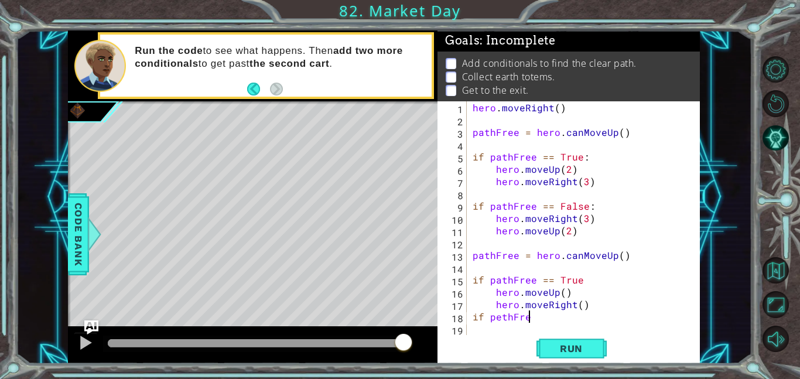
scroll to position [0, 3]
type textarea "if pethFree == False"
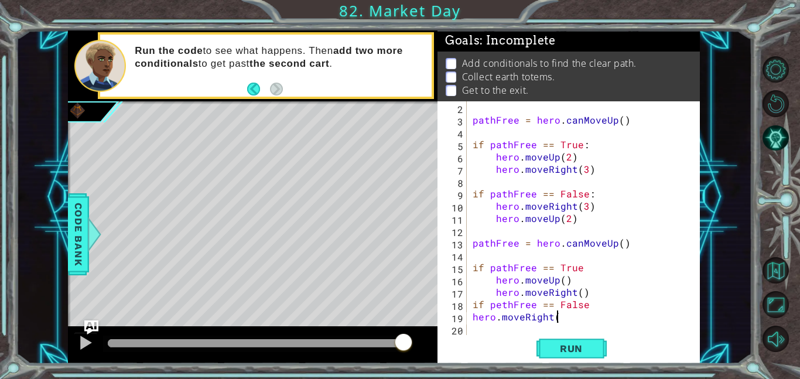
scroll to position [0, 5]
type textarea "hero.moveRight(2)"
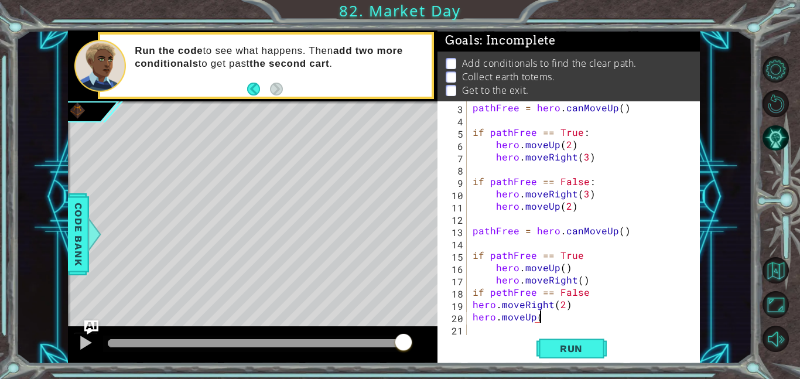
scroll to position [0, 4]
type textarea "hero.moveUp()"
click at [501, 326] on div "pathFree = hero . canMoveUp ( ) if pathFree == True : hero . moveUp ( 2 ) hero …" at bounding box center [586, 230] width 233 height 258
click at [541, 313] on div "pathFree = hero . canMoveUp ( ) if pathFree == True : hero . moveUp ( 2 ) hero …" at bounding box center [586, 230] width 233 height 258
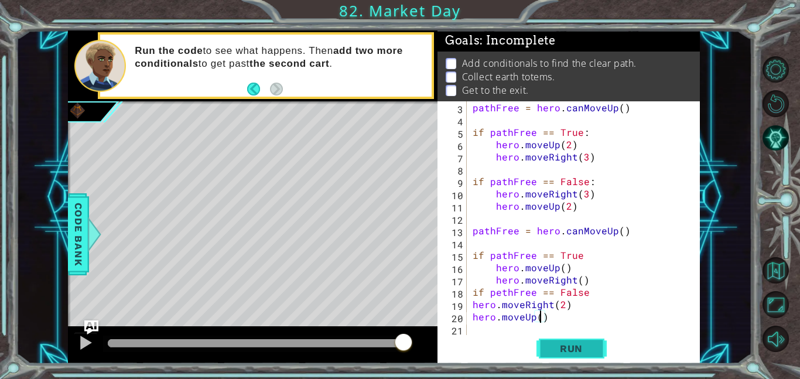
type textarea "hero.moveUp(2)"
click at [503, 328] on div "pathFree = hero . canMoveUp ( ) if pathFree == True : hero . moveUp ( 2 ) hero …" at bounding box center [586, 230] width 233 height 258
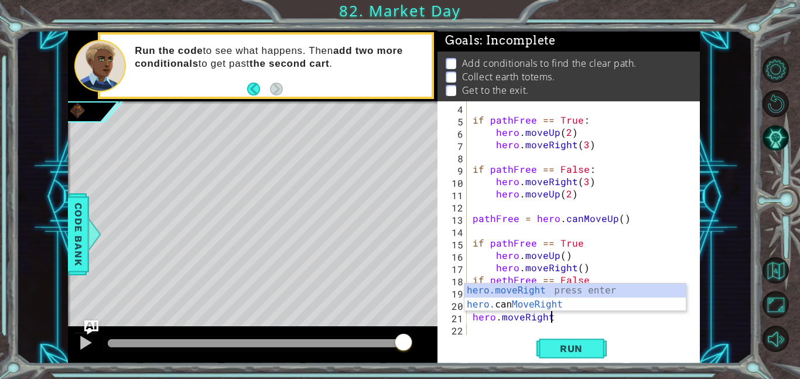
scroll to position [0, 5]
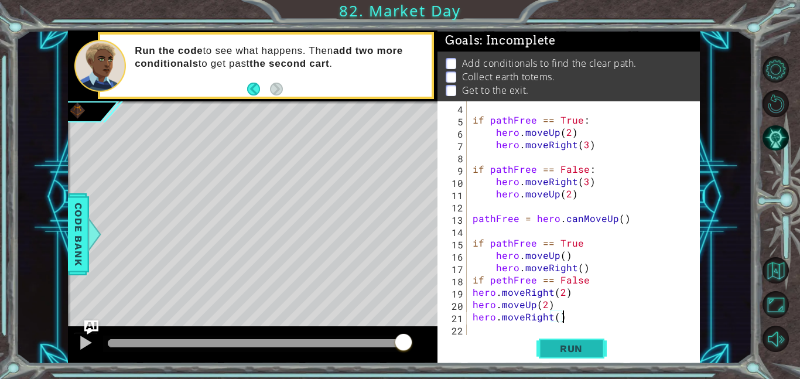
click at [544, 341] on button "Run" at bounding box center [572, 348] width 70 height 26
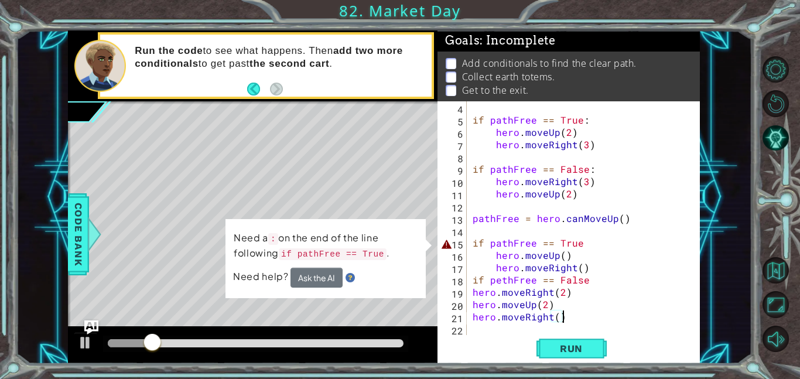
click at [603, 244] on div "if pathFree == True : hero . moveUp ( 2 ) hero . moveRight ( 3 ) if pathFree ==…" at bounding box center [586, 230] width 233 height 258
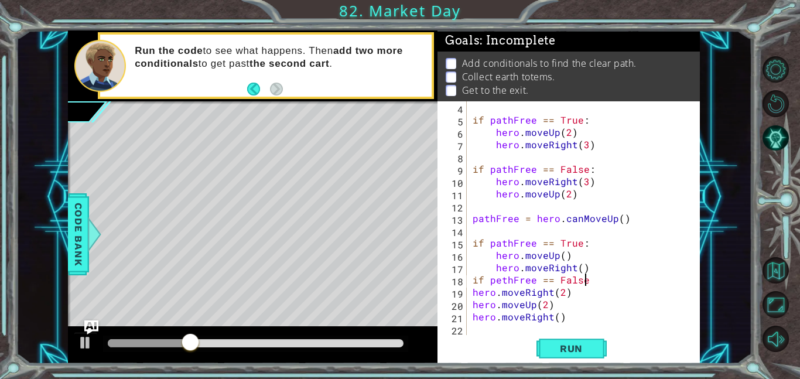
scroll to position [0, 6]
click at [591, 356] on button "Run" at bounding box center [572, 348] width 70 height 26
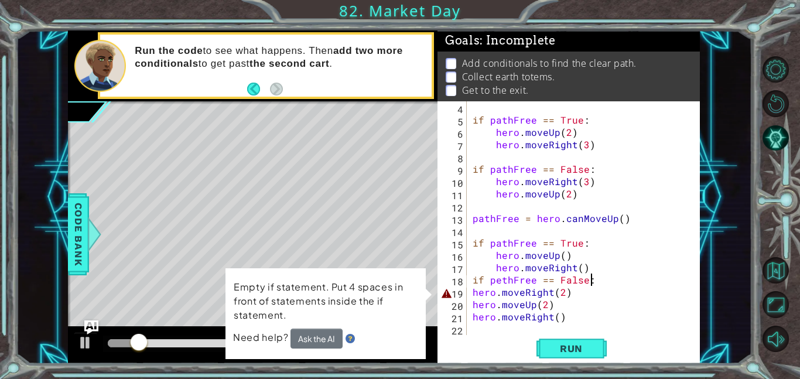
click at [474, 290] on div "if pathFree == True : hero . moveUp ( 2 ) hero . moveRight ( 3 ) if pathFree ==…" at bounding box center [586, 230] width 233 height 258
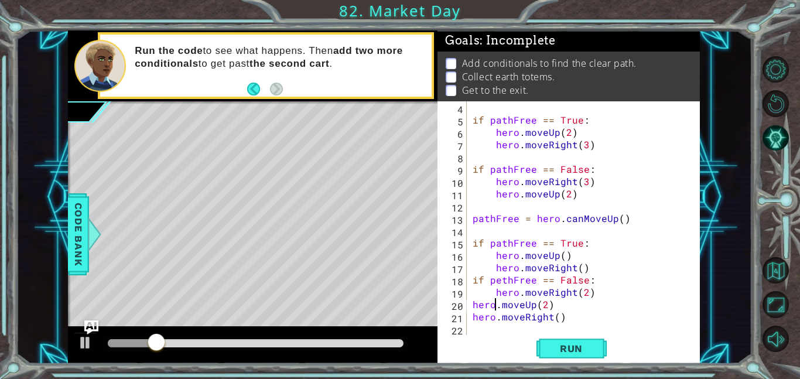
scroll to position [0, 4]
click at [473, 313] on div "if pathFree == True : hero . moveUp ( 2 ) hero . moveRight ( 3 ) if pathFree ==…" at bounding box center [586, 230] width 233 height 258
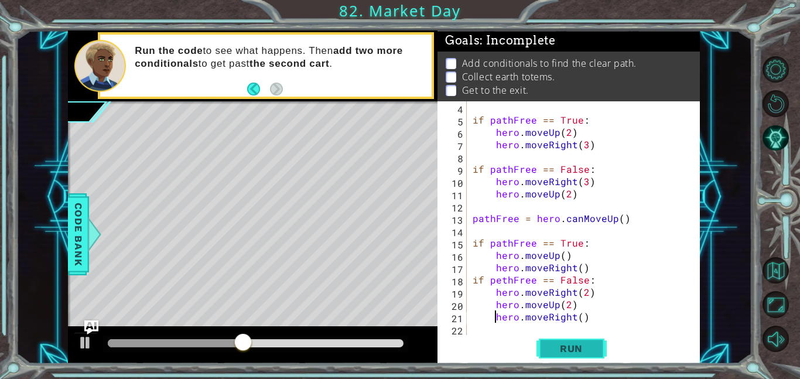
click at [587, 354] on span "Run" at bounding box center [571, 349] width 46 height 12
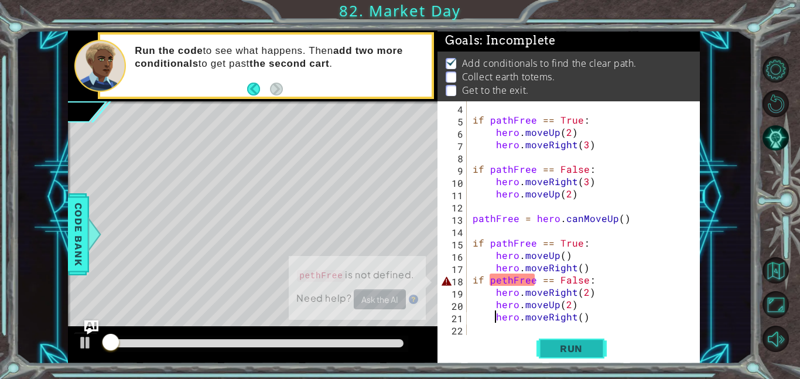
scroll to position [1, 0]
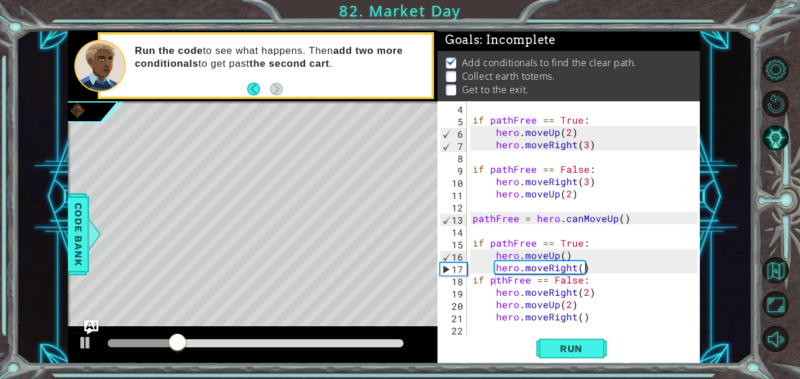
click at [800, 362] on div "1 ההההההההההההההההההההההההההההההההההההההההההההההההההההההההההההההההההההההההההההה…" at bounding box center [400, 189] width 800 height 379
click at [499, 282] on div "if pathFree == True : hero . moveUp ( 2 ) hero . moveRight ( 3 ) if pathFree ==…" at bounding box center [586, 230] width 233 height 258
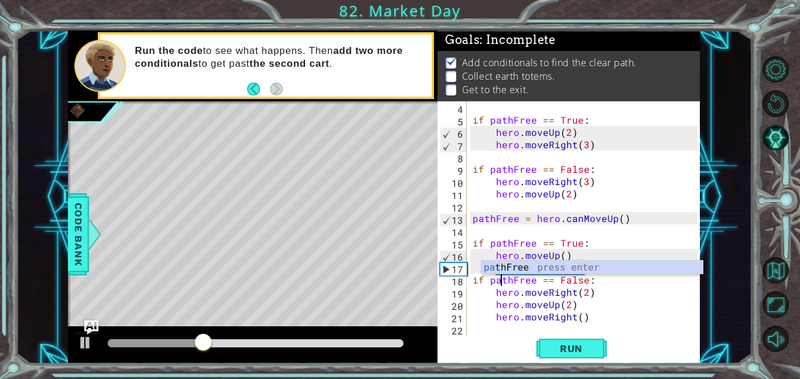
scroll to position [0, 2]
click at [603, 347] on button "Run" at bounding box center [572, 348] width 70 height 26
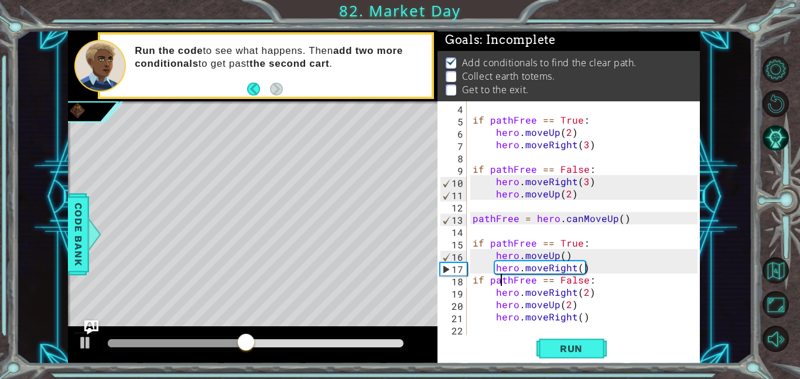
click at [563, 257] on div "if pathFree == True : hero . moveUp ( 2 ) hero . moveRight ( 3 ) if pathFree ==…" at bounding box center [586, 230] width 233 height 258
click at [579, 267] on div "if pathFree == True : hero . moveUp ( 2 ) hero . moveRight ( 3 ) if pathFree ==…" at bounding box center [586, 230] width 233 height 258
type textarea "hero.moveRight(3)"
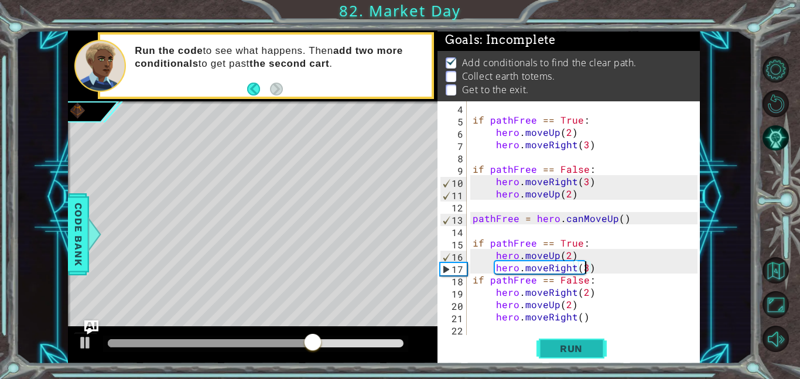
click at [593, 343] on span "Run" at bounding box center [571, 349] width 46 height 12
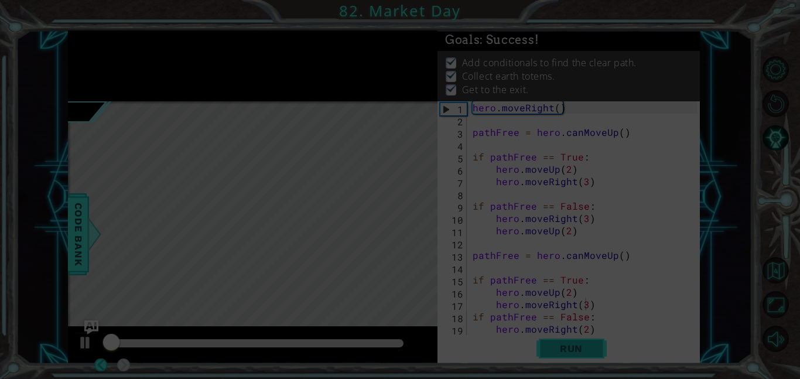
scroll to position [0, 0]
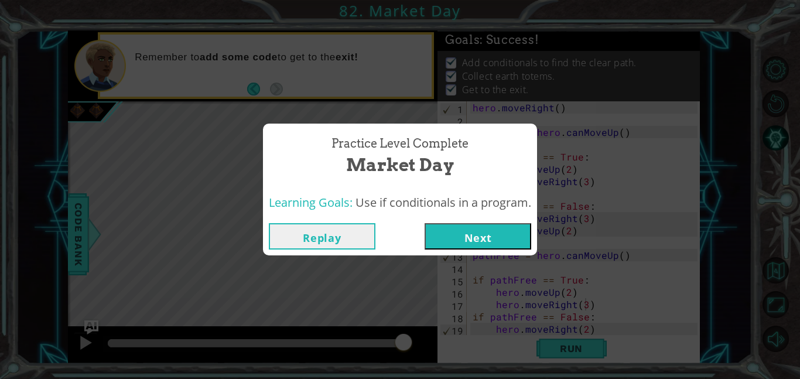
click at [466, 244] on button "Next" at bounding box center [478, 236] width 107 height 26
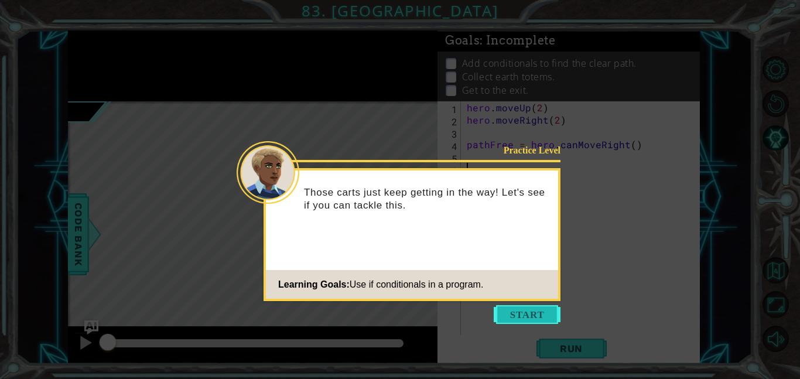
click at [549, 313] on button "Start" at bounding box center [527, 314] width 67 height 19
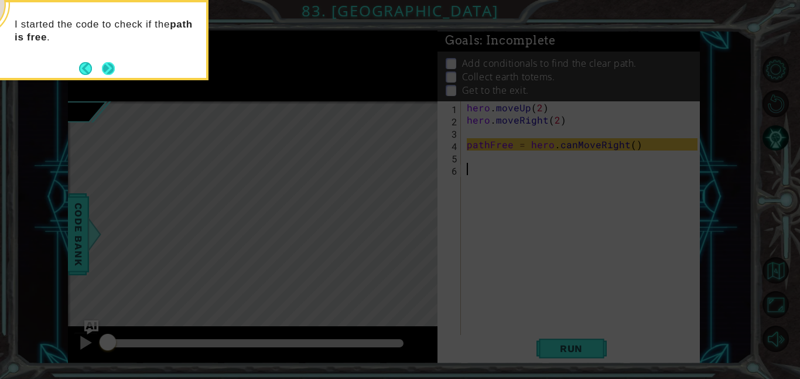
click at [110, 67] on button "Next" at bounding box center [108, 68] width 13 height 13
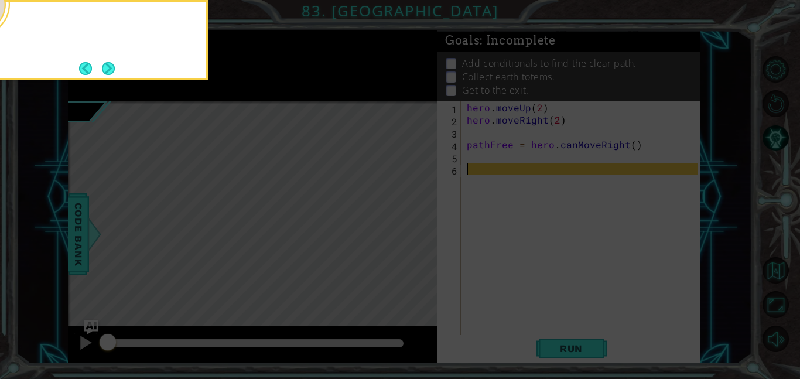
click at [110, 67] on button "Next" at bounding box center [108, 68] width 13 height 13
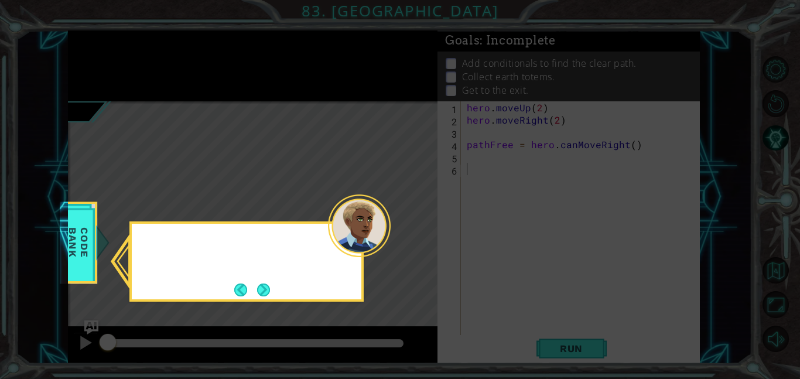
click at [110, 67] on icon at bounding box center [400, 189] width 800 height 379
click at [260, 284] on button "Next" at bounding box center [263, 290] width 13 height 13
click at [260, 283] on div "Level Map" at bounding box center [338, 273] width 541 height 345
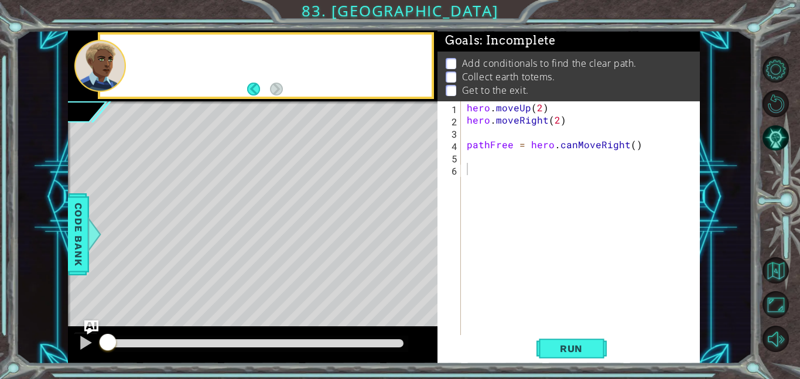
click at [260, 283] on div "Level Map" at bounding box center [338, 273] width 541 height 345
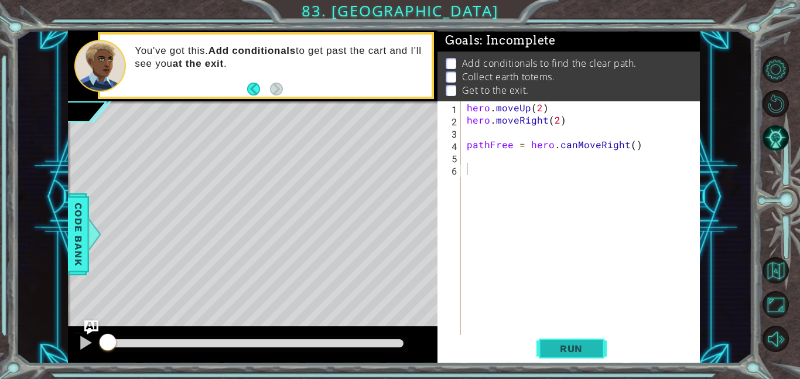
click at [593, 349] on span "Run" at bounding box center [571, 349] width 46 height 12
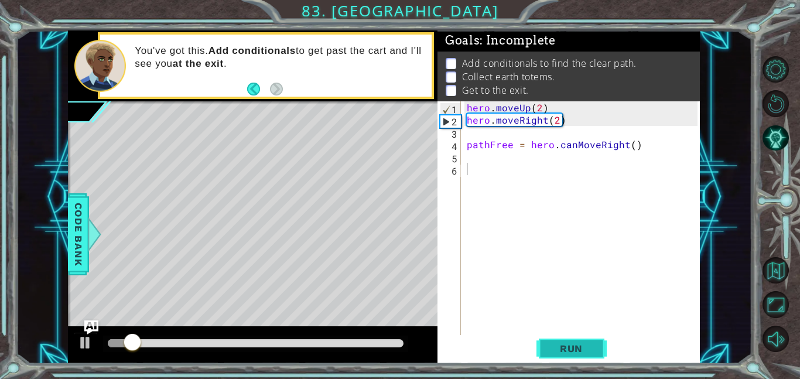
click at [593, 349] on span "Run" at bounding box center [571, 349] width 46 height 12
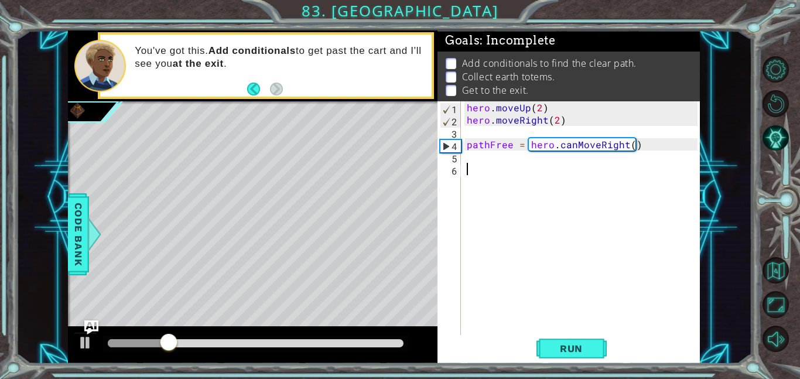
click at [487, 165] on div "hero . moveUp ( 2 ) hero . moveRight ( 2 ) pathFree = hero . canMoveRight ( )" at bounding box center [584, 230] width 239 height 258
click at [470, 160] on div "hero . moveUp ( 2 ) hero . moveRight ( 2 ) pathFree = hero . canMoveRight ( )" at bounding box center [584, 230] width 239 height 258
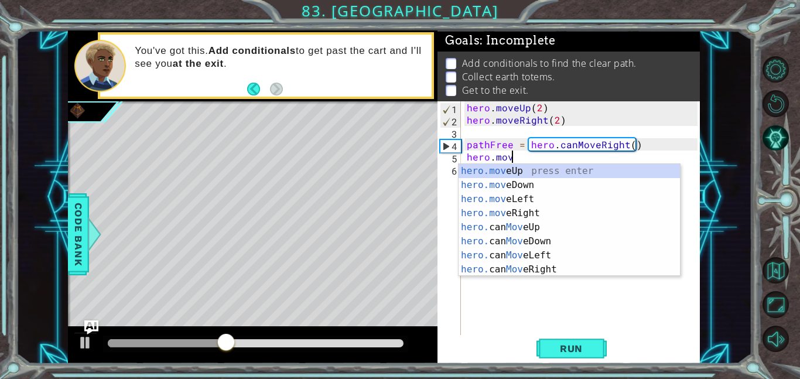
scroll to position [0, 2]
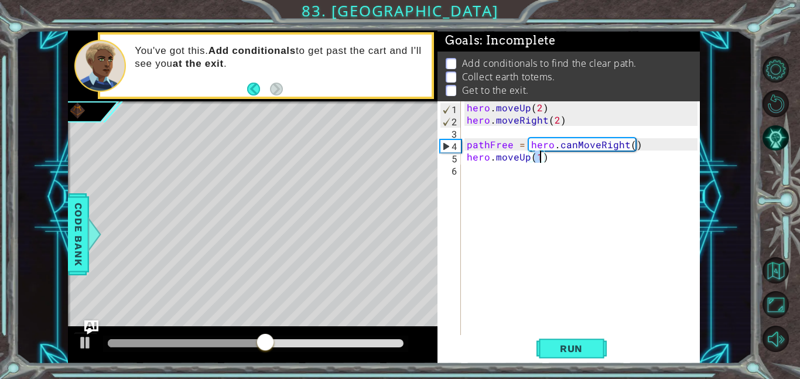
type textarea "hero.moveUp(2)"
click at [480, 175] on div "hero . moveUp ( 2 ) hero . moveRight ( 2 ) pathFree = hero . canMoveRight ( ) h…" at bounding box center [584, 230] width 239 height 258
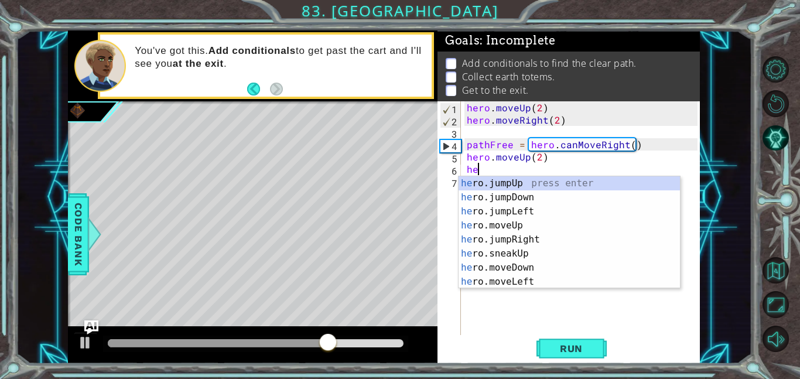
type textarea "h"
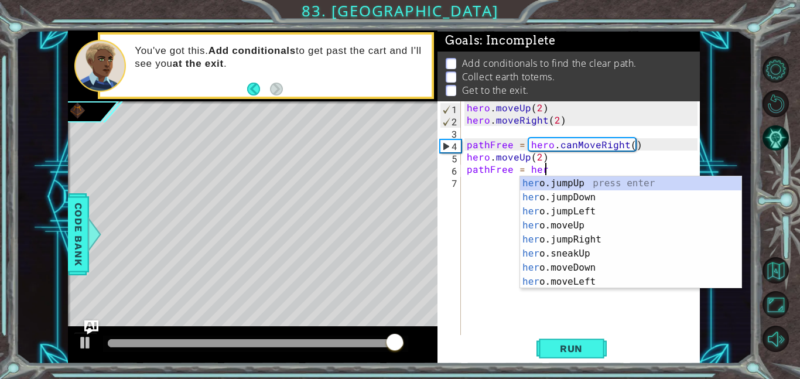
scroll to position [0, 5]
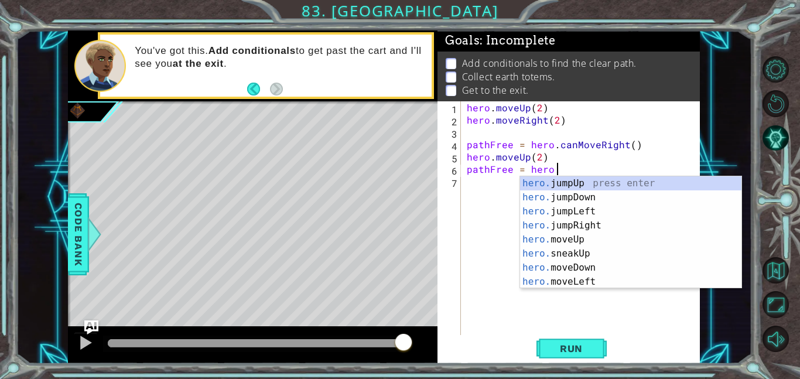
type textarea "pathFree = hero.c"
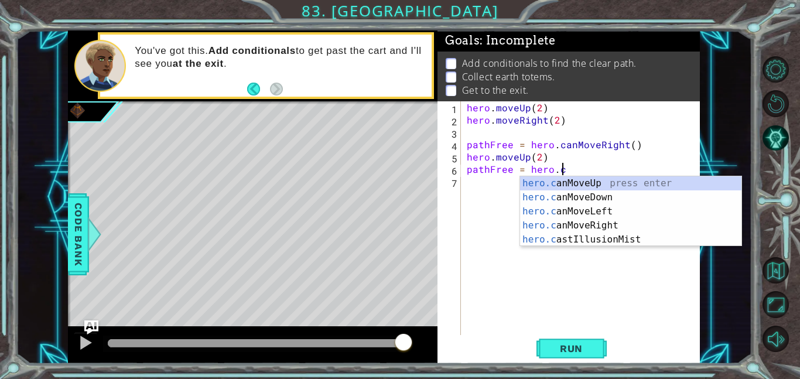
scroll to position [0, 5]
click at [562, 223] on div "hero.c anMoveUp press enter hero.c anMoveDown press enter hero.c anMoveLeft pre…" at bounding box center [630, 225] width 221 height 98
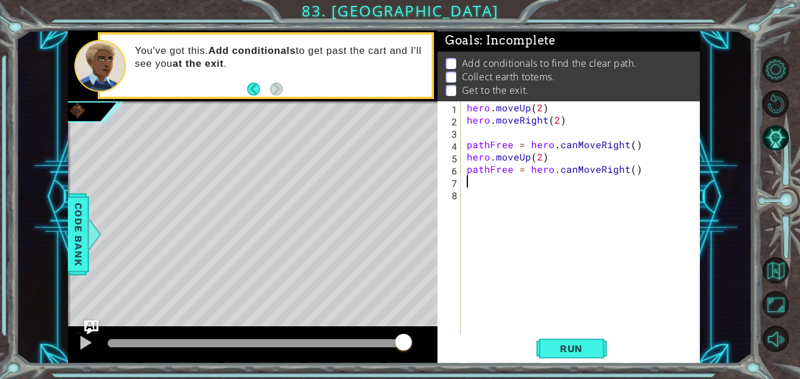
scroll to position [0, 0]
type textarea "g"
click at [630, 172] on div "hero . moveUp ( 2 ) hero . moveRight ( 2 ) pathFree = hero . canMoveRight ( ) h…" at bounding box center [584, 230] width 239 height 258
type textarea "pathFree = hero.canMoveRight(2)"
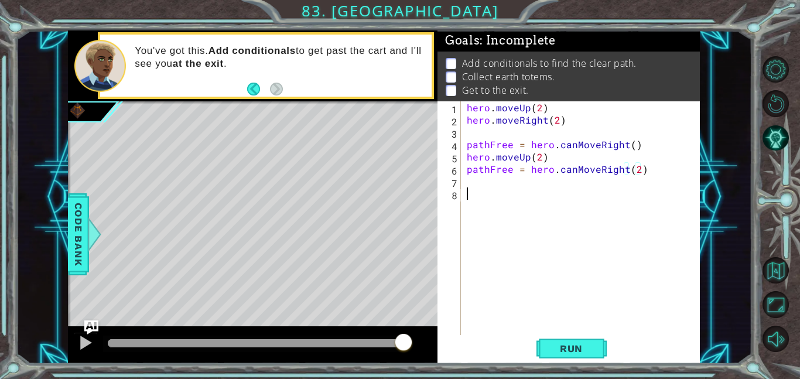
click at [571, 198] on div "hero . moveUp ( 2 ) hero . moveRight ( 2 ) pathFree = hero . canMoveRight ( ) h…" at bounding box center [584, 230] width 239 height 258
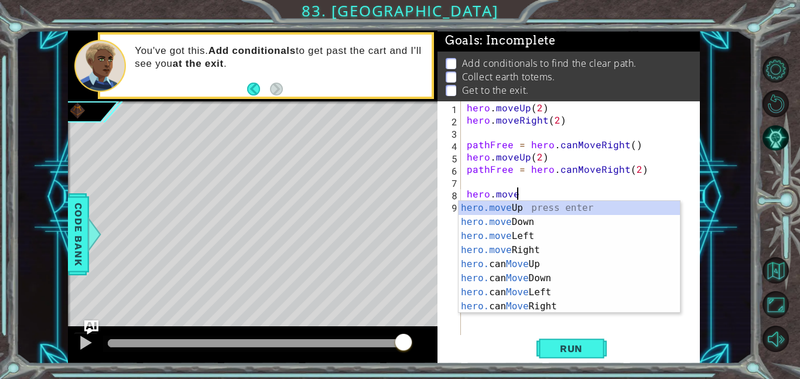
scroll to position [0, 2]
type textarea "hero.moveUp(1)"
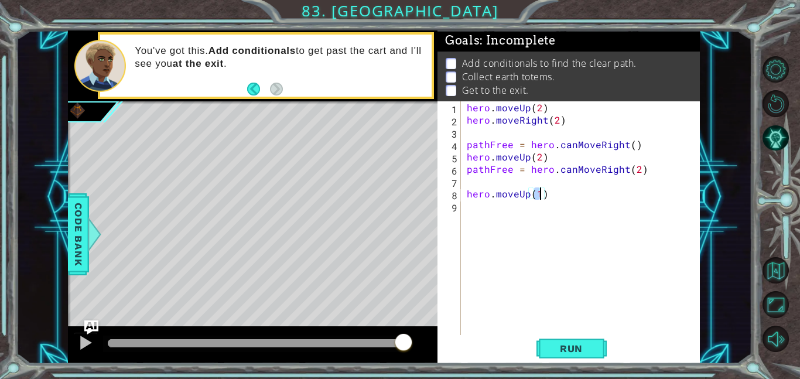
click at [531, 214] on div "hero . moveUp ( 2 ) hero . moveRight ( 2 ) pathFree = hero . canMoveRight ( ) h…" at bounding box center [584, 230] width 239 height 258
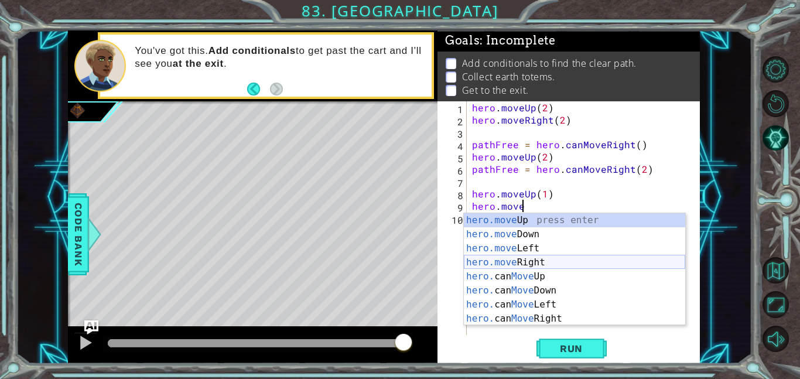
click at [527, 258] on div "hero.move Up press enter hero.move Down press enter hero.move Left press enter …" at bounding box center [574, 283] width 221 height 141
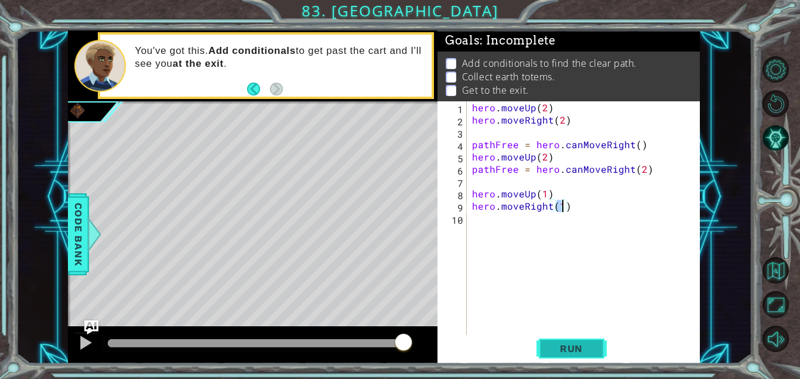
click at [563, 347] on span "Run" at bounding box center [571, 349] width 46 height 12
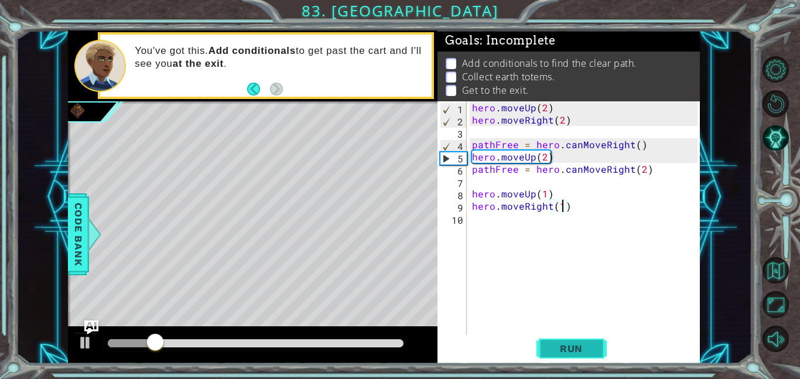
click at [563, 347] on span "Run" at bounding box center [571, 349] width 46 height 12
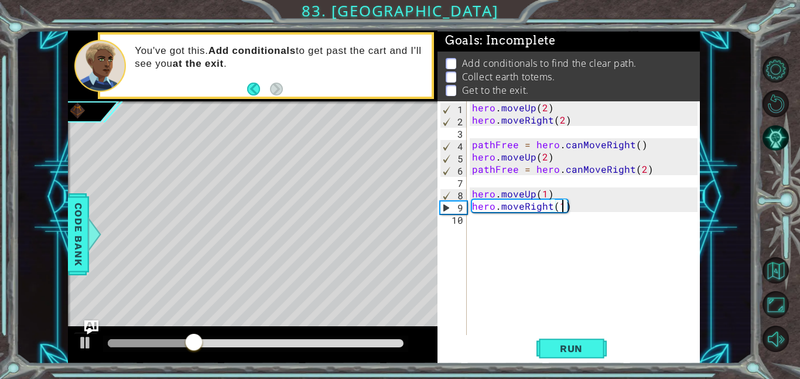
click at [531, 194] on div "hero . moveUp ( 2 ) hero . moveRight ( 2 ) pathFree = hero . canMoveRight ( ) h…" at bounding box center [587, 230] width 234 height 258
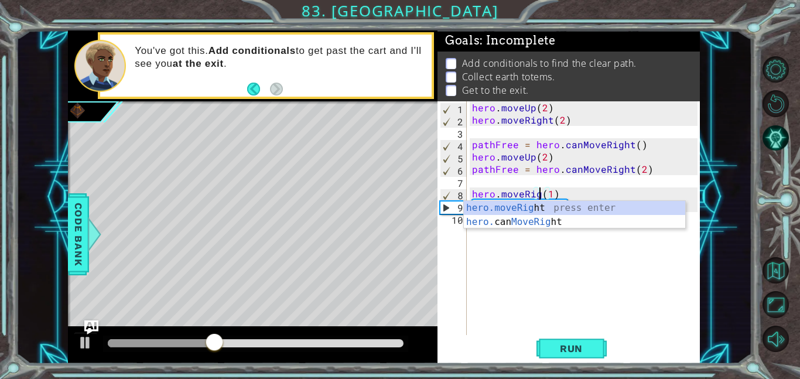
scroll to position [0, 4]
type textarea "hero.moveRigh(1)"
click at [495, 250] on div "hero . moveUp ( 2 ) hero . moveRight ( 2 ) pathFree = hero . canMoveRight ( ) h…" at bounding box center [587, 230] width 234 height 258
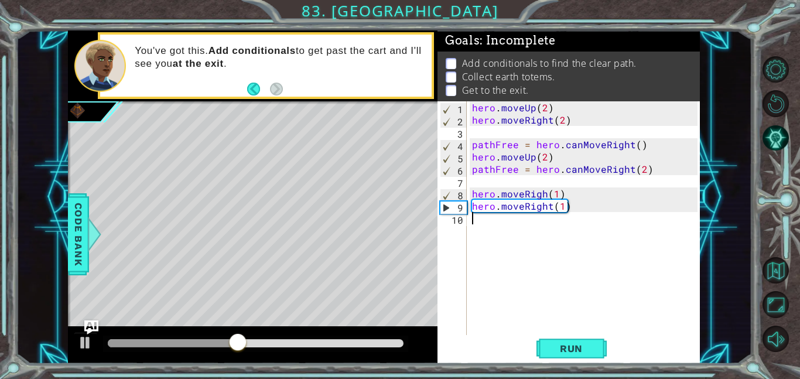
click at [544, 197] on div "hero . moveUp ( 2 ) hero . moveRight ( 2 ) pathFree = hero . canMoveRight ( ) h…" at bounding box center [587, 230] width 234 height 258
type textarea "hero.moveRight(1)"
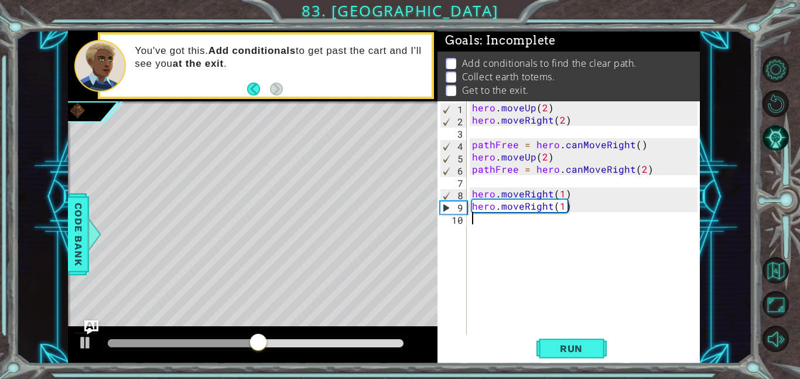
click at [467, 207] on div "1 2 3 4 5 6 7 8 9 10 hero . moveUp ( 2 ) hero . moveRight ( 2 ) pathFree = hero…" at bounding box center [568, 218] width 260 height 234
click at [471, 206] on div "hero . moveUp ( 2 ) hero . moveRight ( 2 ) pathFree = hero . canMoveRight ( ) h…" at bounding box center [587, 230] width 234 height 258
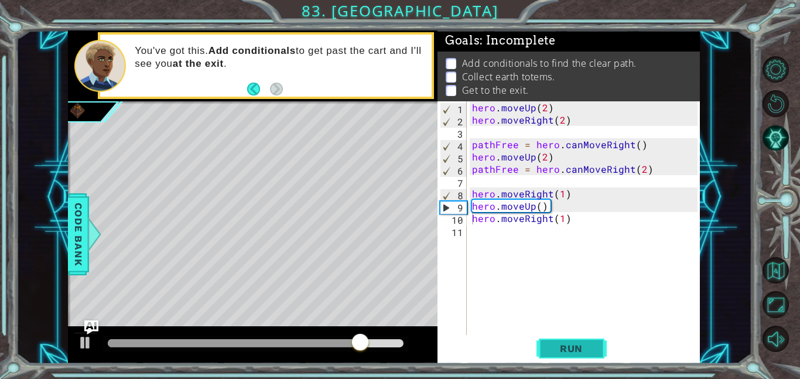
click at [599, 340] on button "Run" at bounding box center [572, 348] width 70 height 26
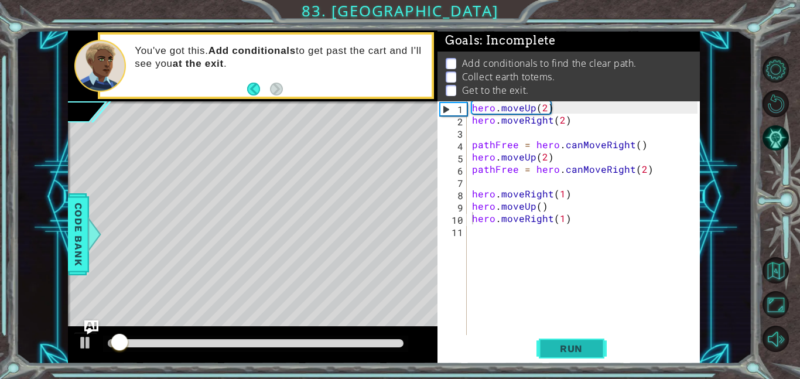
click at [599, 340] on button "Run" at bounding box center [572, 348] width 70 height 26
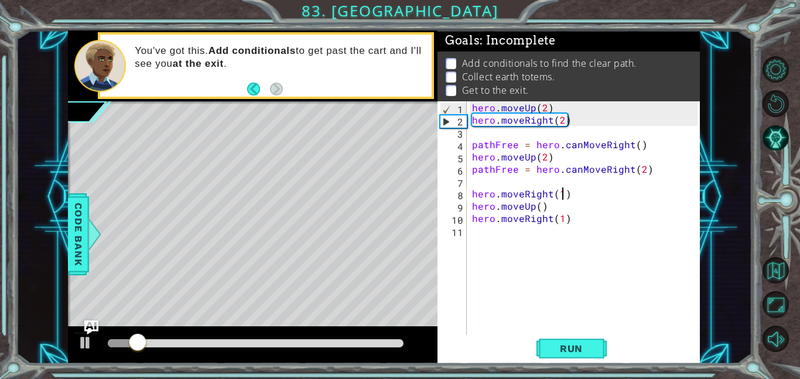
click at [561, 197] on div "hero . moveUp ( 2 ) hero . moveRight ( 2 ) pathFree = hero . canMoveRight ( ) h…" at bounding box center [587, 230] width 234 height 258
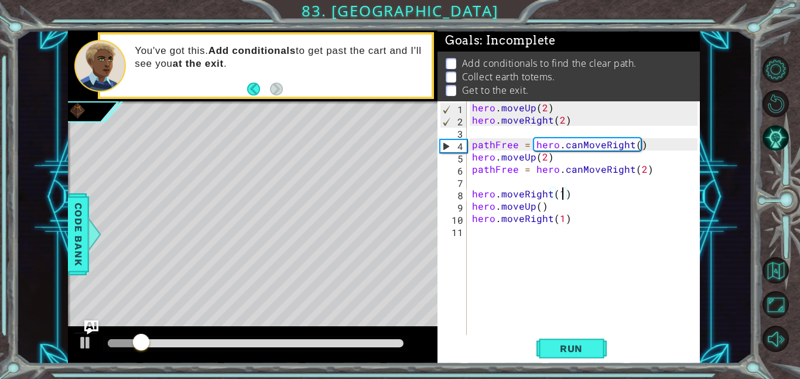
scroll to position [0, 5]
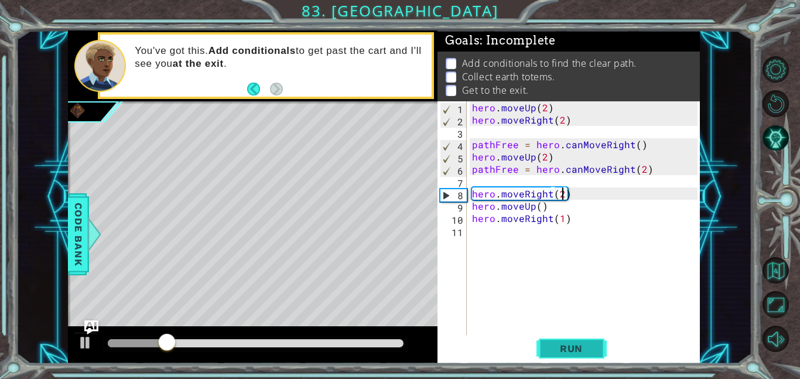
click at [555, 357] on button "Run" at bounding box center [572, 348] width 70 height 26
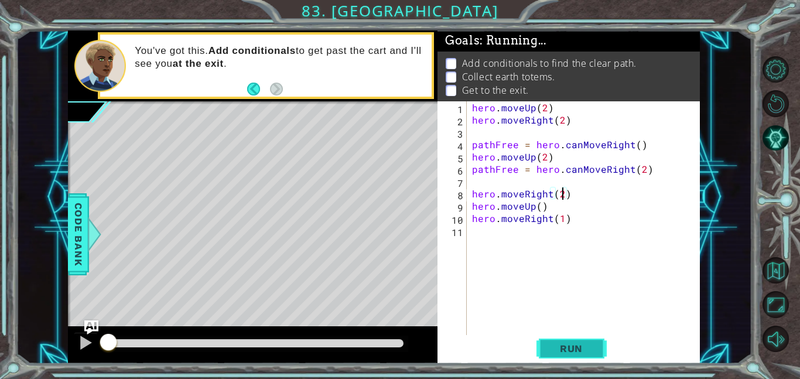
click at [555, 357] on button "Run" at bounding box center [572, 348] width 70 height 26
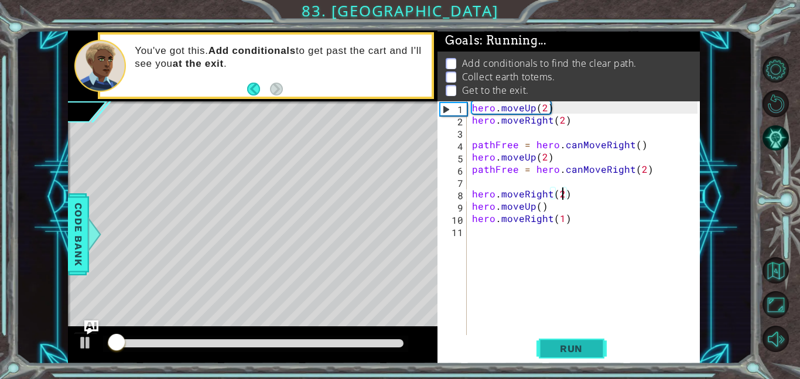
click at [555, 357] on button "Run" at bounding box center [572, 348] width 70 height 26
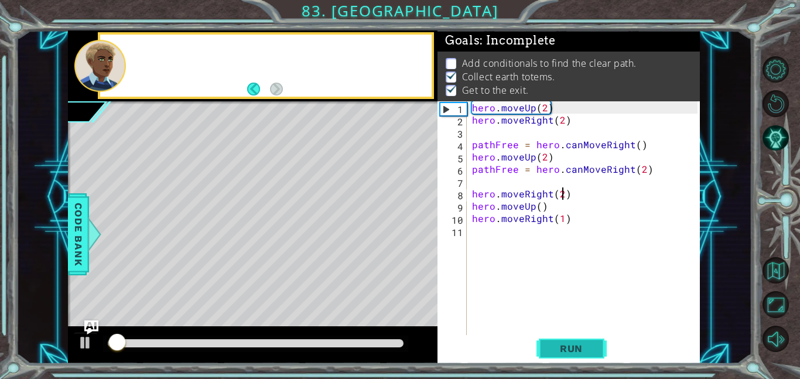
scroll to position [1, 0]
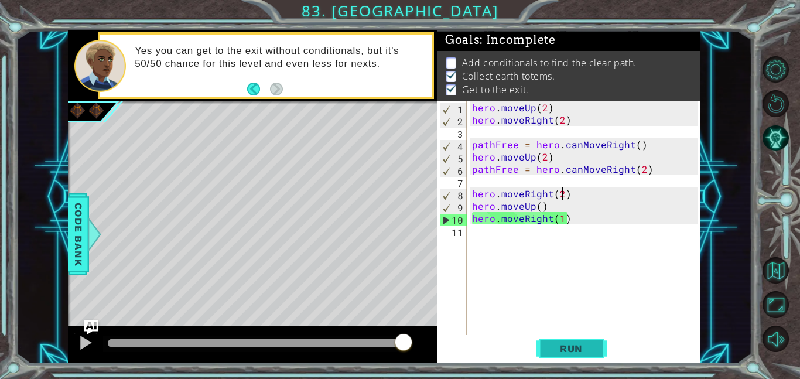
click at [555, 357] on button "Run" at bounding box center [572, 348] width 70 height 26
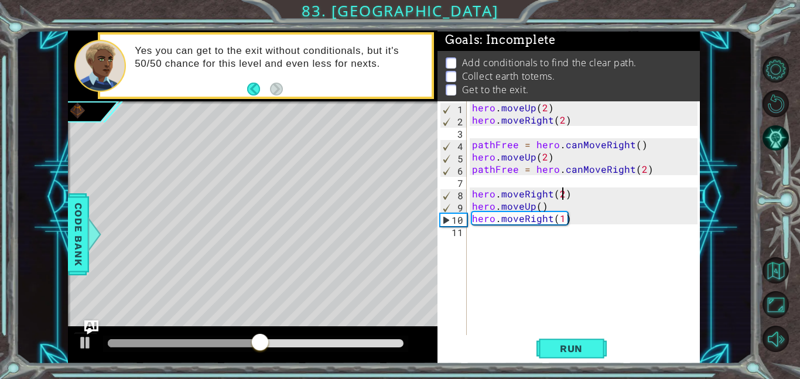
click at [510, 214] on div "hero . moveUp ( 2 ) hero . moveRight ( 2 ) pathFree = hero . canMoveRight ( ) h…" at bounding box center [587, 230] width 234 height 258
type textarea "hero.moveRight(1)"
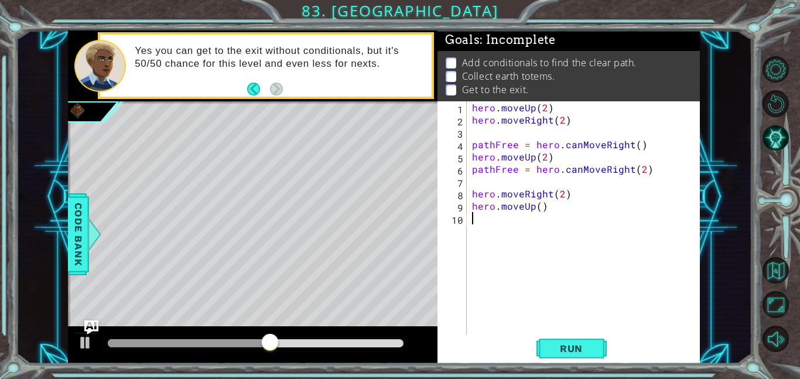
scroll to position [0, 0]
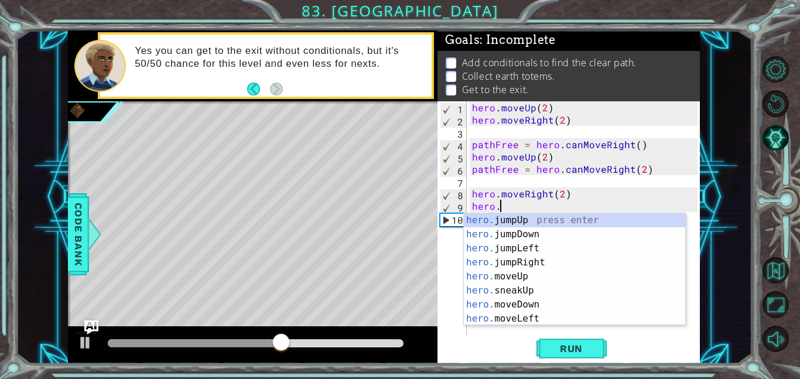
type textarea "h"
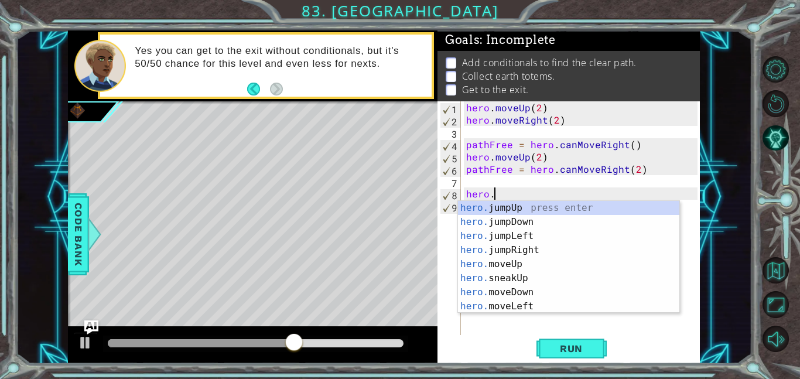
type textarea "h"
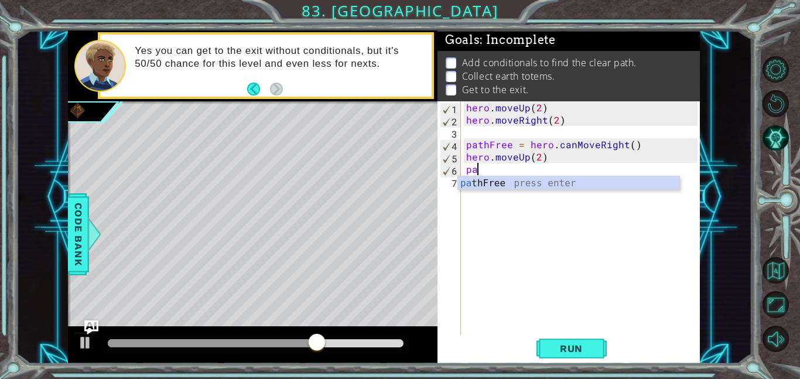
type textarea "p"
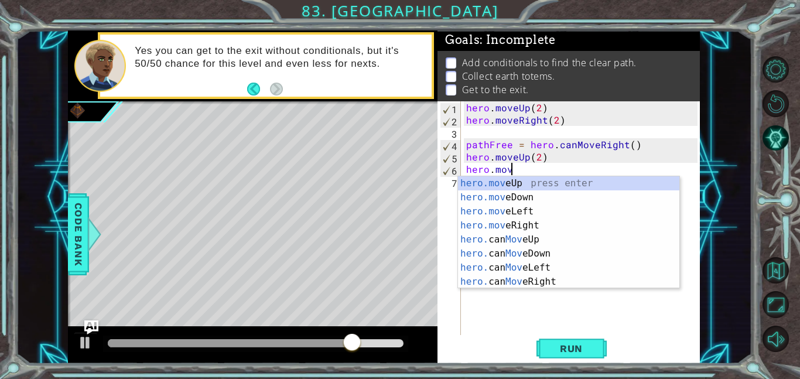
scroll to position [0, 2]
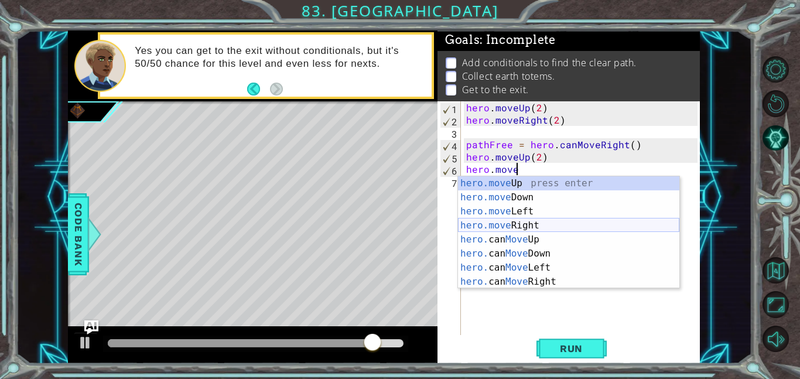
click at [494, 222] on div "hero.move Up press enter hero.move Down press enter hero.move Left press enter …" at bounding box center [568, 246] width 221 height 141
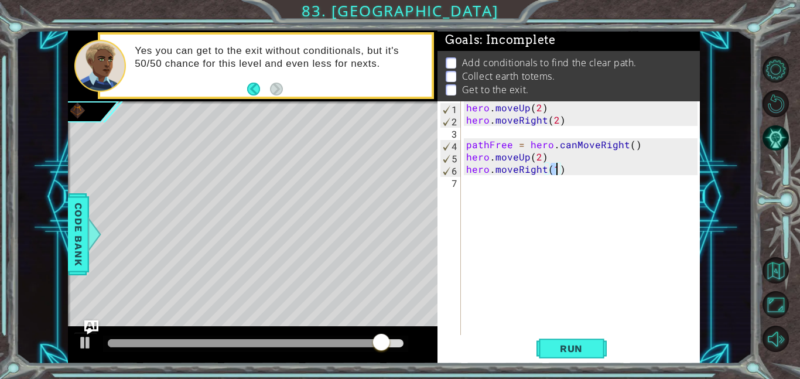
type textarea "hero.moveRight(2)"
click at [475, 190] on div "hero . moveUp ( 2 ) hero . moveRight ( 2 ) pathFree = hero . canMoveRight ( ) h…" at bounding box center [583, 230] width 239 height 258
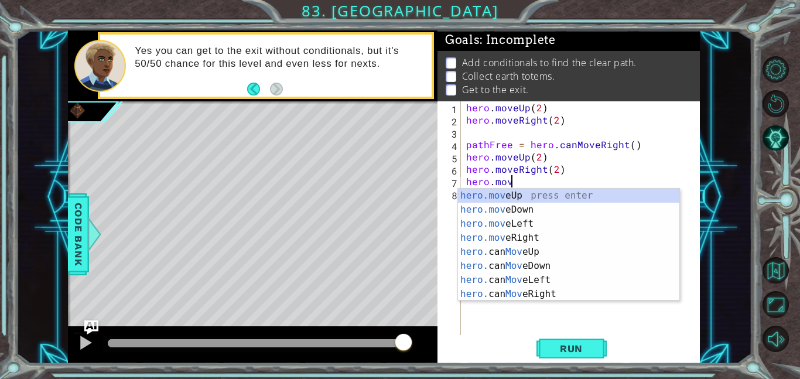
scroll to position [0, 2]
click at [476, 196] on div "hero.move Up press enter hero.move Down press enter hero.move Left press enter …" at bounding box center [568, 259] width 221 height 141
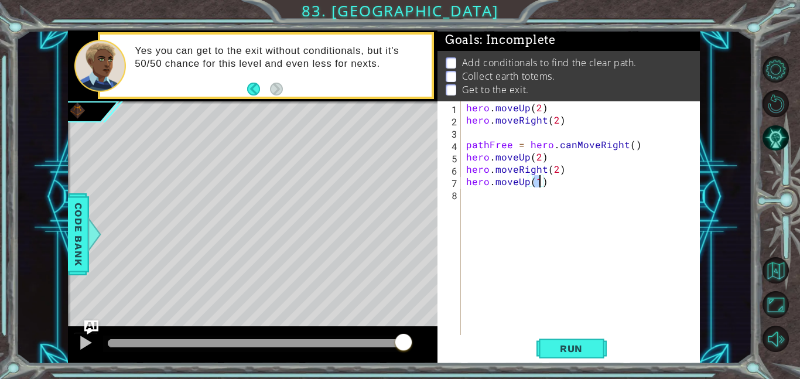
type textarea "hero.moveUp(3)"
click at [503, 202] on div "hero . moveUp ( 2 ) hero . moveRight ( 2 ) pathFree = hero . canMoveRight ( ) h…" at bounding box center [583, 230] width 239 height 258
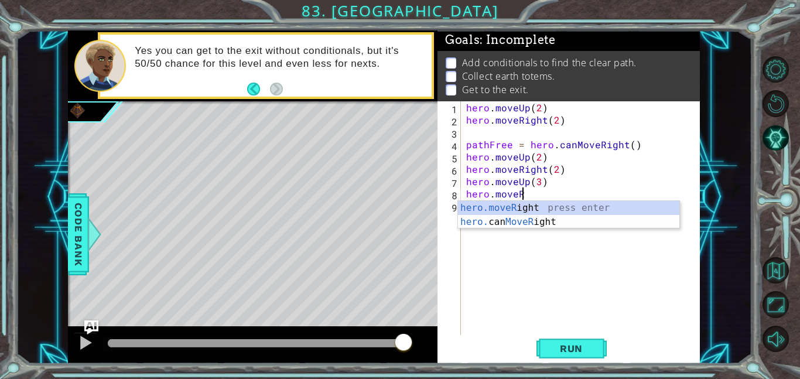
scroll to position [0, 3]
type textarea "hero.moveRight(1)"
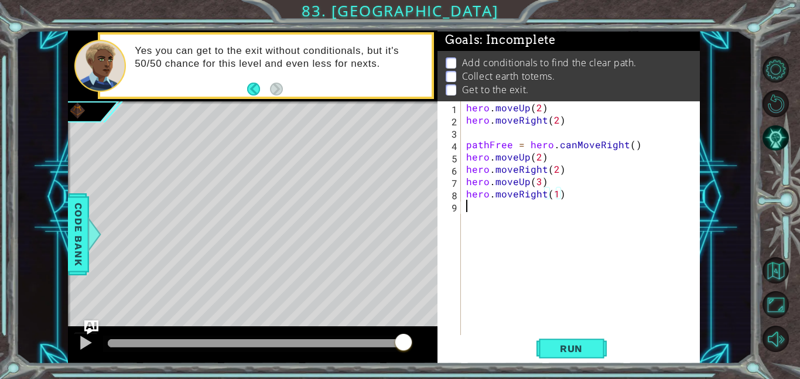
click at [500, 227] on div "hero . moveUp ( 2 ) hero . moveRight ( 2 ) pathFree = hero . canMoveRight ( ) h…" at bounding box center [583, 230] width 239 height 258
click at [555, 340] on button "Run" at bounding box center [572, 348] width 70 height 26
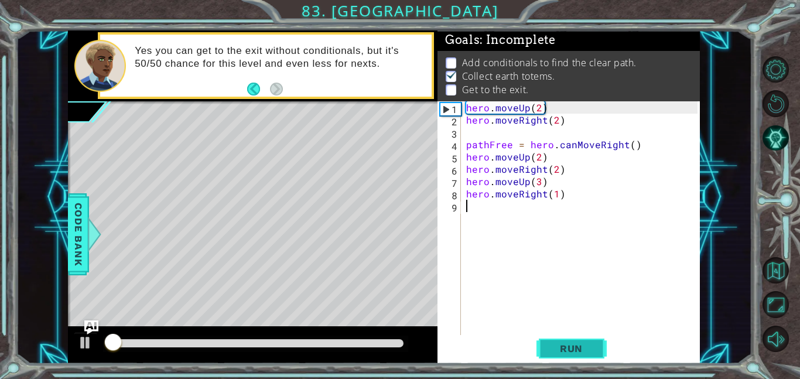
click at [555, 340] on button "Run" at bounding box center [572, 348] width 70 height 26
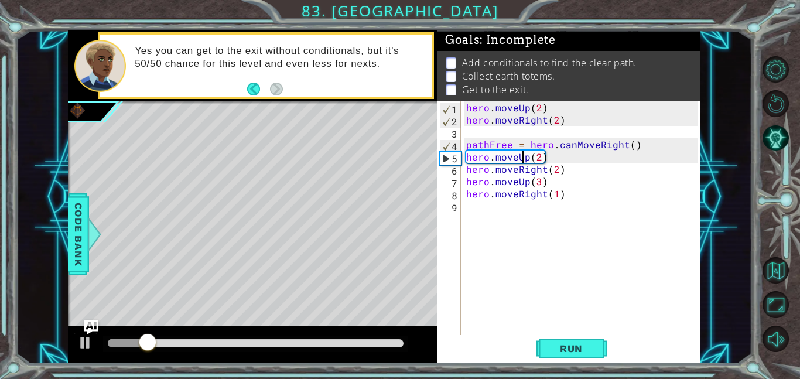
click at [525, 158] on div "hero . moveUp ( 2 ) hero . moveRight ( 2 ) pathFree = hero . canMoveRight ( ) h…" at bounding box center [583, 230] width 239 height 258
click at [527, 158] on div "hero . moveUp ( 2 ) hero . moveRight ( 2 ) pathFree = hero . canMoveRight ( ) h…" at bounding box center [583, 230] width 239 height 258
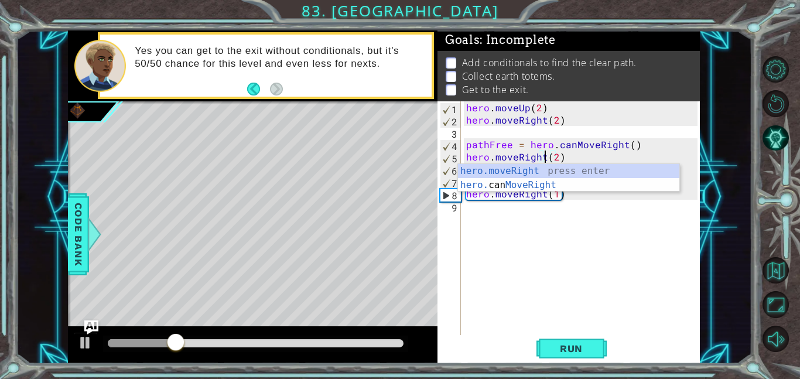
scroll to position [0, 5]
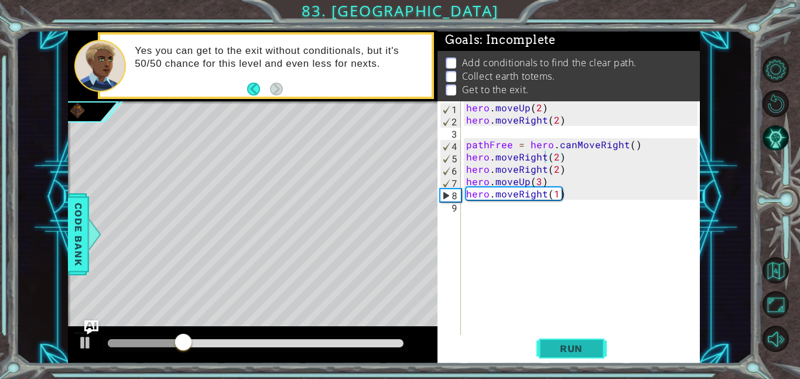
click at [557, 343] on span "Run" at bounding box center [571, 349] width 46 height 12
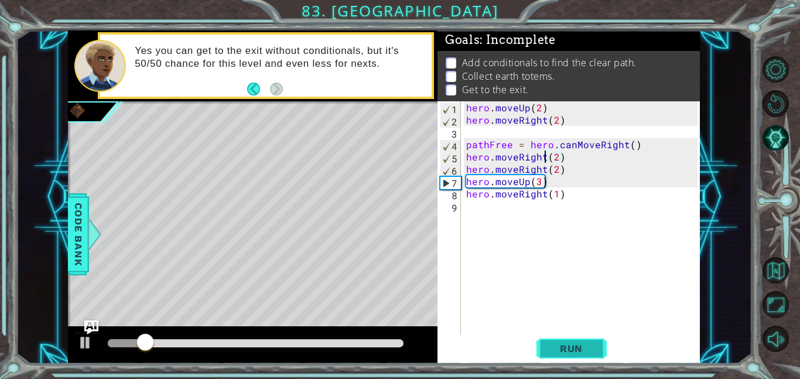
click at [553, 354] on button "Run" at bounding box center [572, 348] width 70 height 26
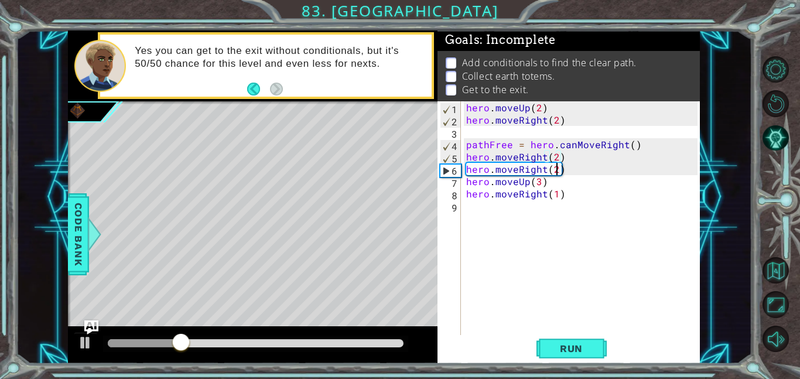
click at [558, 173] on div "hero . moveUp ( 2 ) hero . moveRight ( 2 ) pathFree = hero . canMoveRight ( ) h…" at bounding box center [583, 230] width 239 height 258
click at [555, 357] on button "Run" at bounding box center [572, 348] width 70 height 26
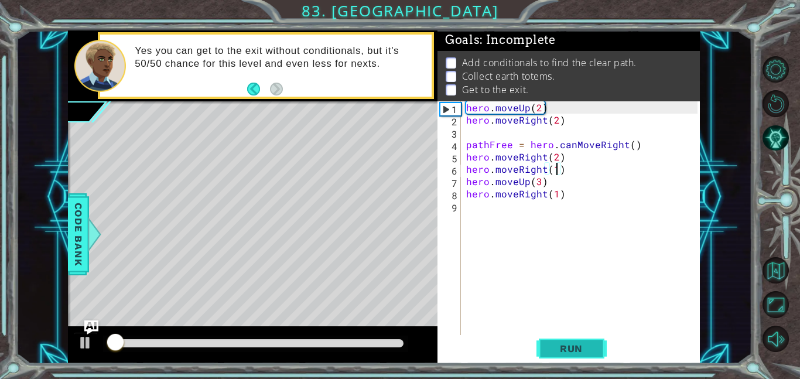
click at [555, 357] on button "Run" at bounding box center [572, 348] width 70 height 26
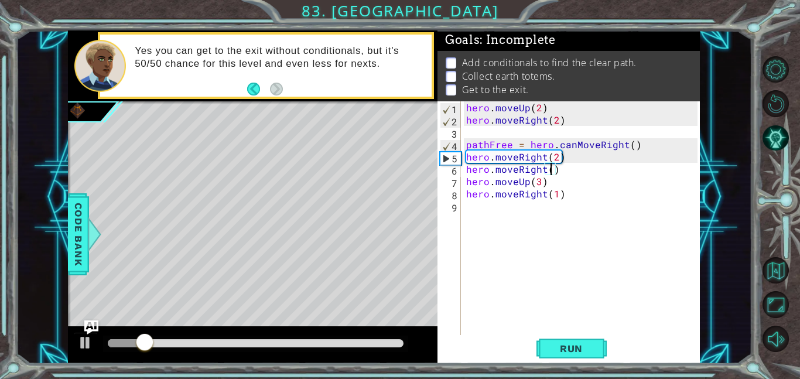
click at [563, 170] on div "hero . moveUp ( 2 ) hero . moveRight ( 2 ) pathFree = hero . canMoveRight ( ) h…" at bounding box center [583, 230] width 239 height 258
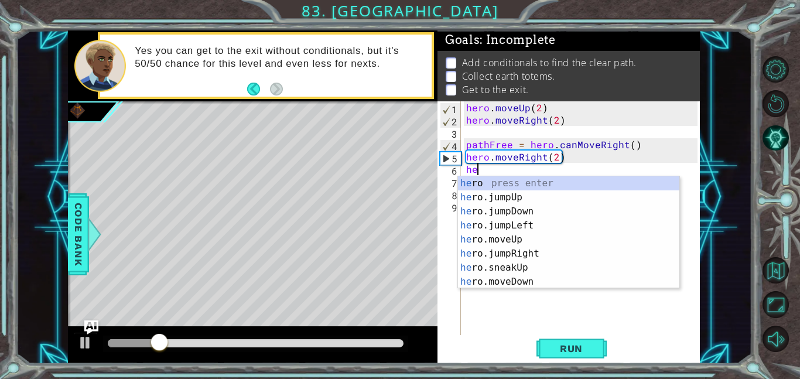
scroll to position [0, 0]
type textarea "h"
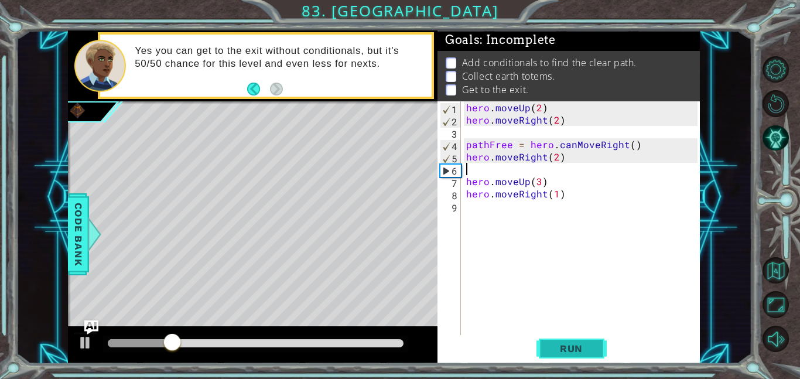
click at [571, 354] on button "Run" at bounding box center [572, 348] width 70 height 26
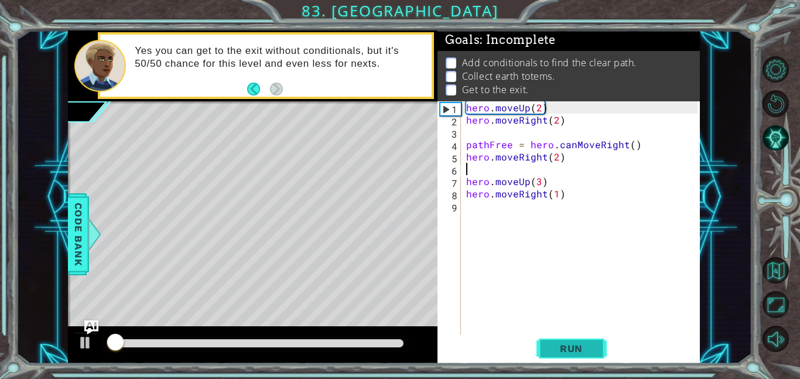
click at [571, 354] on button "Run" at bounding box center [572, 348] width 70 height 26
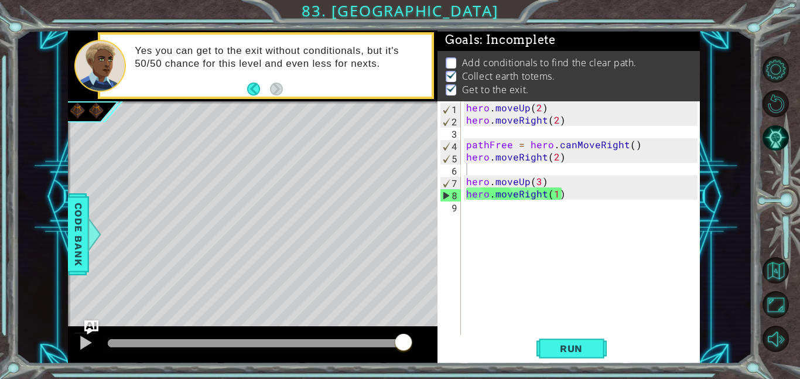
click at [463, 210] on div "1 2 3 4 5 6 7 8 9 hero . moveUp ( 2 ) hero . moveRight ( 2 ) pathFree = hero . …" at bounding box center [568, 218] width 260 height 234
click at [472, 208] on div "hero . moveUp ( 2 ) hero . moveRight ( 2 ) pathFree = hero . canMoveRight ( ) h…" at bounding box center [583, 230] width 239 height 258
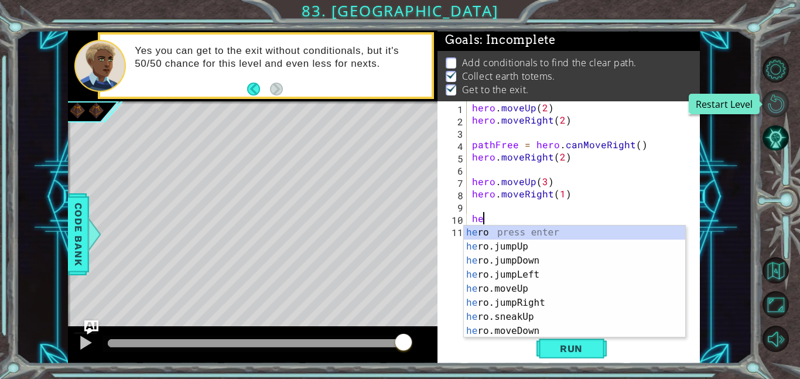
type textarea "h"
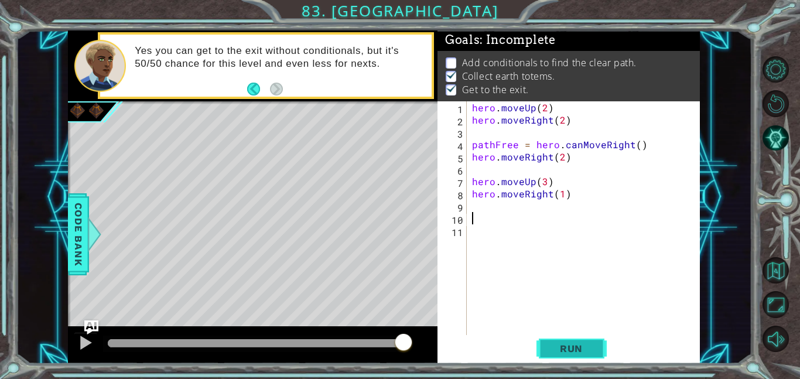
click at [589, 345] on span "Run" at bounding box center [571, 349] width 46 height 12
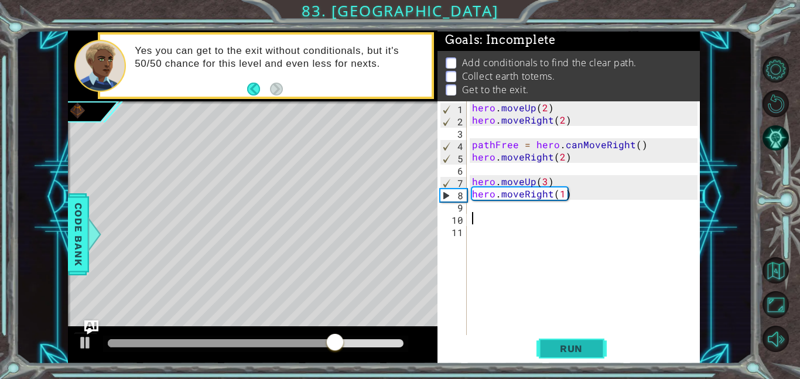
click at [562, 347] on span "Run" at bounding box center [571, 349] width 46 height 12
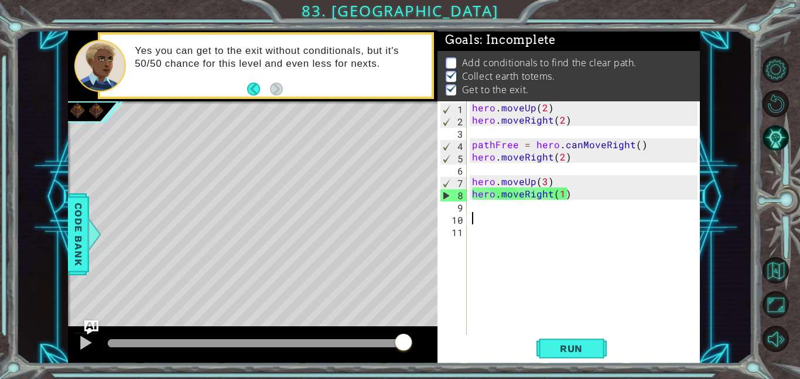
click at [522, 168] on div "hero . moveUp ( 2 ) hero . moveRight ( 2 ) pathFree = hero . canMoveRight ( ) h…" at bounding box center [587, 230] width 234 height 258
click at [582, 343] on span "Run" at bounding box center [571, 349] width 46 height 12
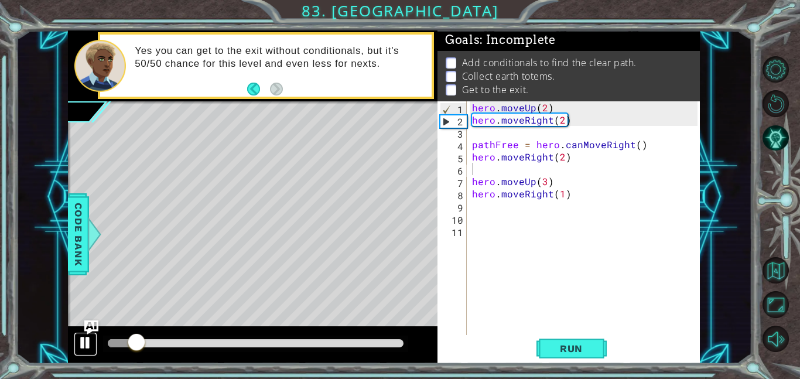
click at [83, 346] on div at bounding box center [85, 342] width 15 height 15
click at [483, 173] on div "hero . moveUp ( 2 ) hero . moveRight ( 2 ) pathFree = hero . canMoveRight ( ) h…" at bounding box center [587, 230] width 234 height 258
type textarea "p"
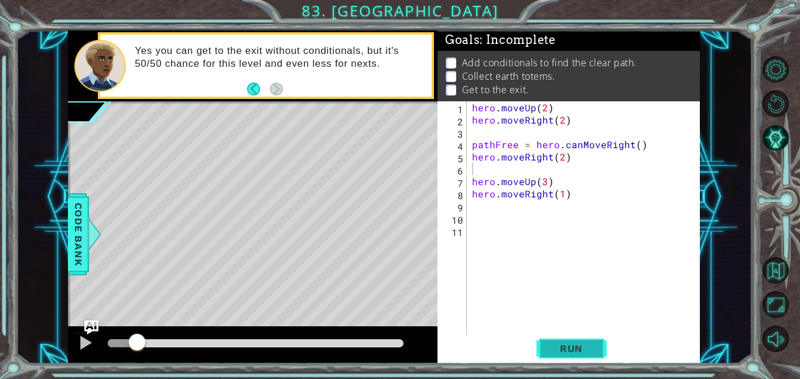
click at [569, 338] on button "Run" at bounding box center [572, 348] width 70 height 26
